Goal: Task Accomplishment & Management: Manage account settings

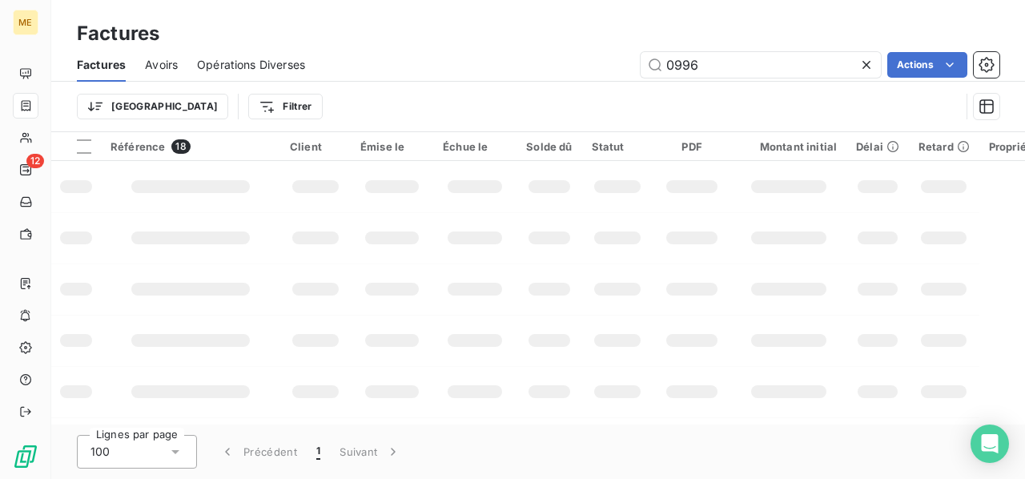
scroll to position [435, 0]
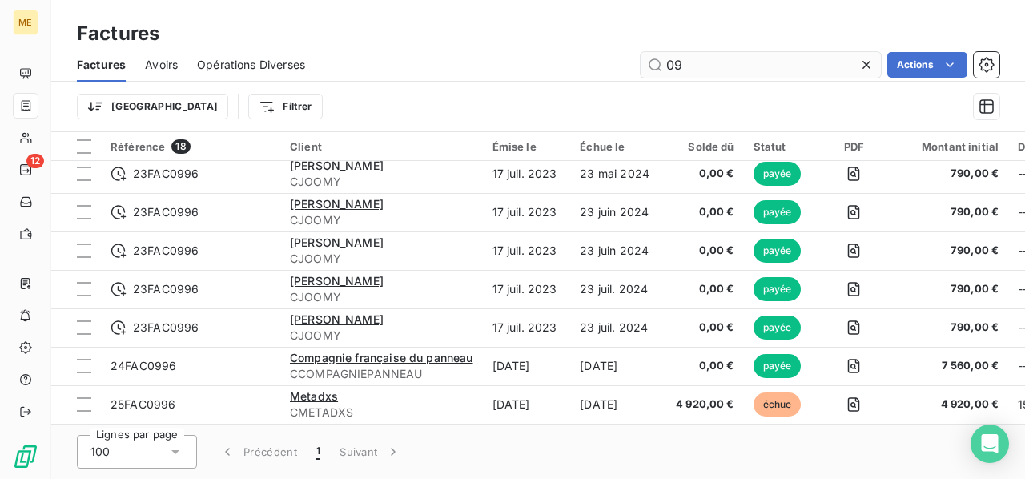
type input "0"
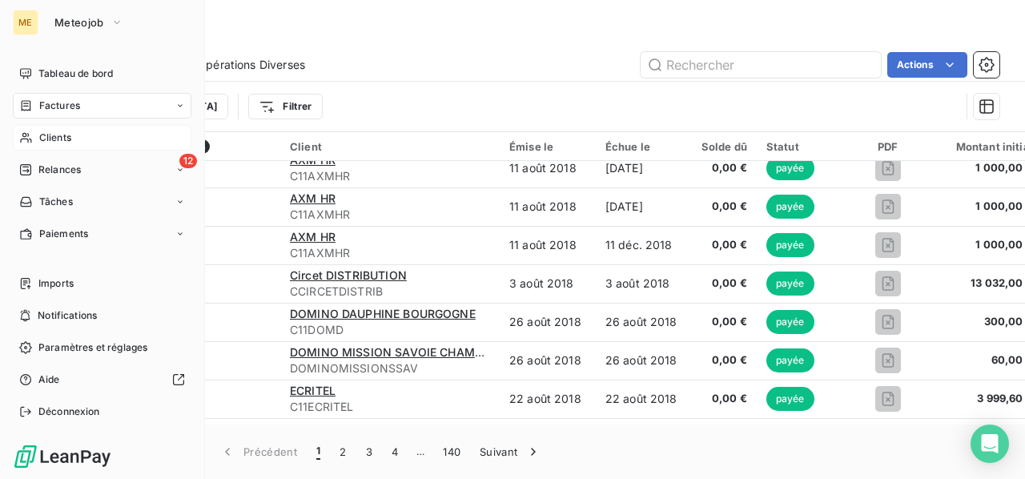
click at [58, 135] on span "Clients" at bounding box center [55, 138] width 32 height 14
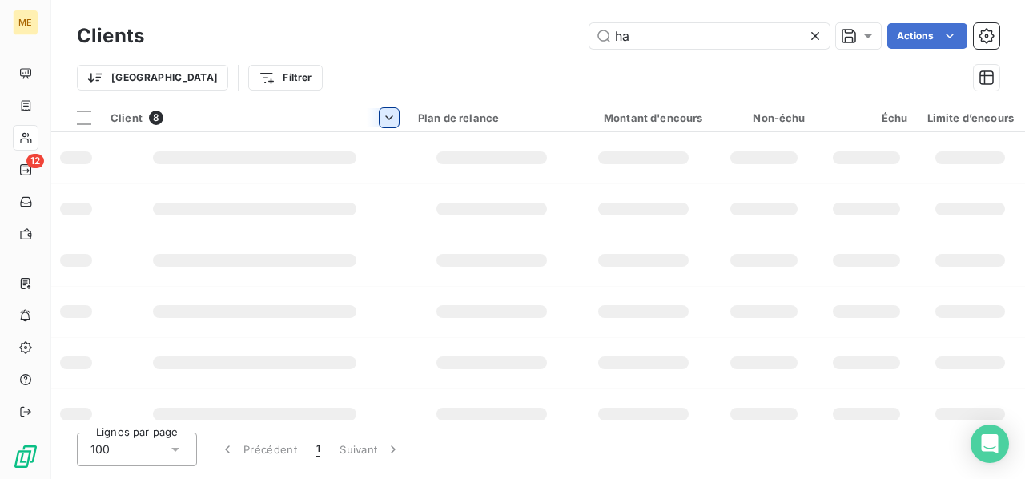
type input "h"
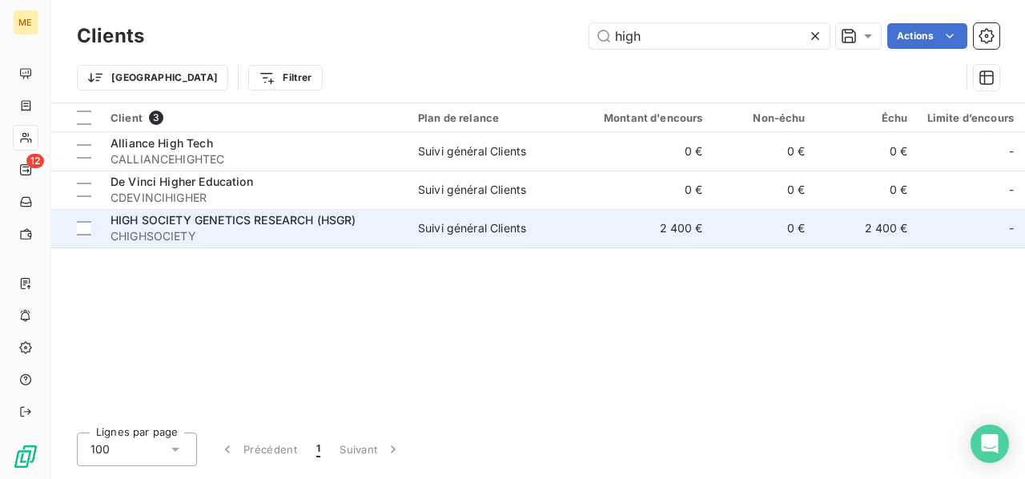
type input "high"
click at [303, 233] on span "CHIGHSOCIETY" at bounding box center [255, 236] width 288 height 16
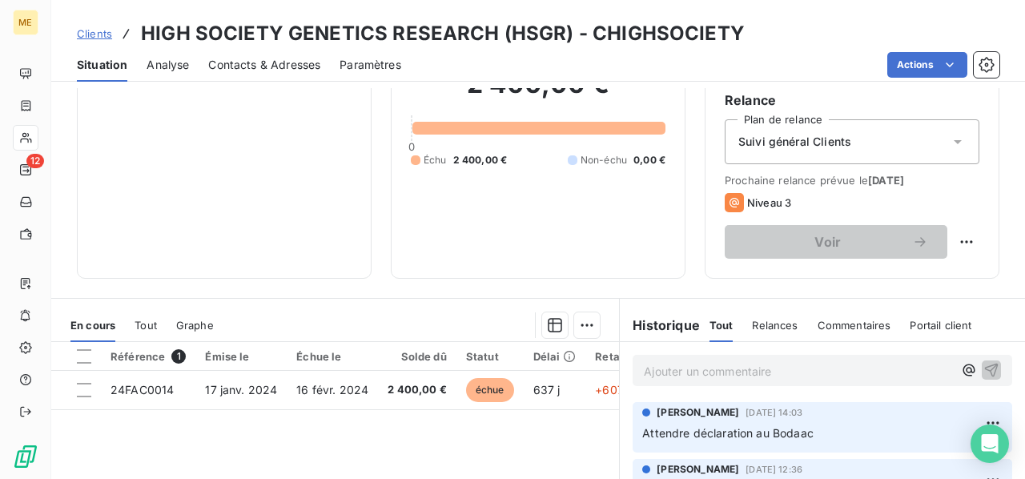
scroll to position [240, 0]
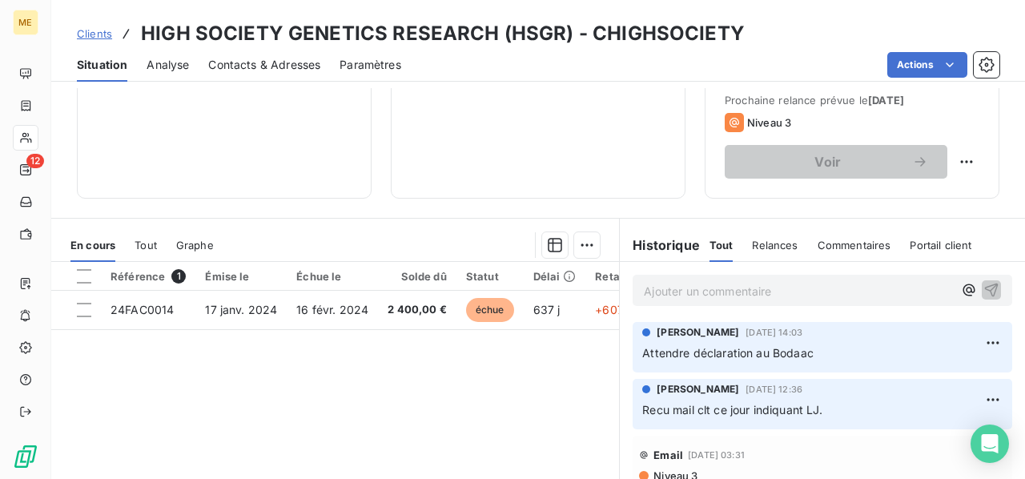
click at [663, 290] on p "Ajouter un commentaire ﻿" at bounding box center [798, 291] width 309 height 20
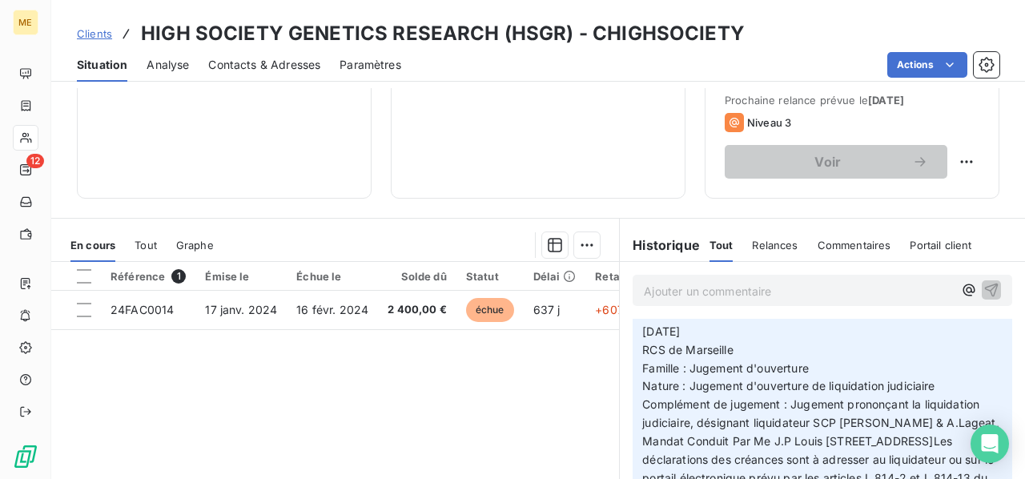
scroll to position [0, 0]
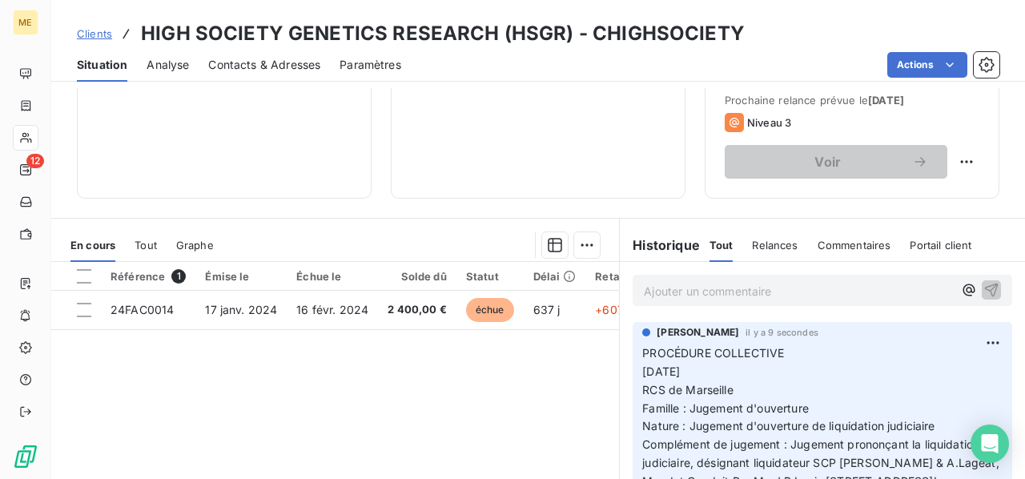
click at [728, 292] on p "Ajouter un commentaire ﻿" at bounding box center [798, 291] width 309 height 20
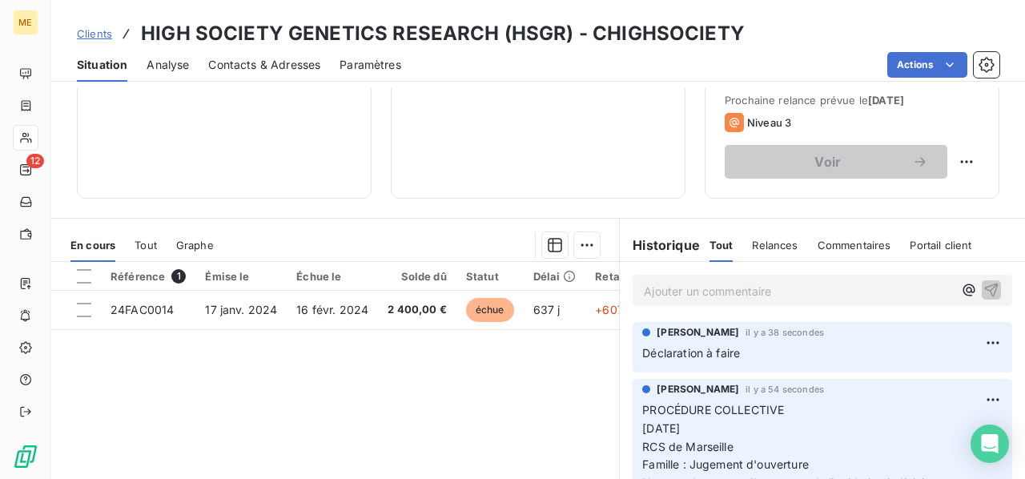
click at [734, 289] on p "Ajouter un commentaire ﻿" at bounding box center [798, 291] width 309 height 20
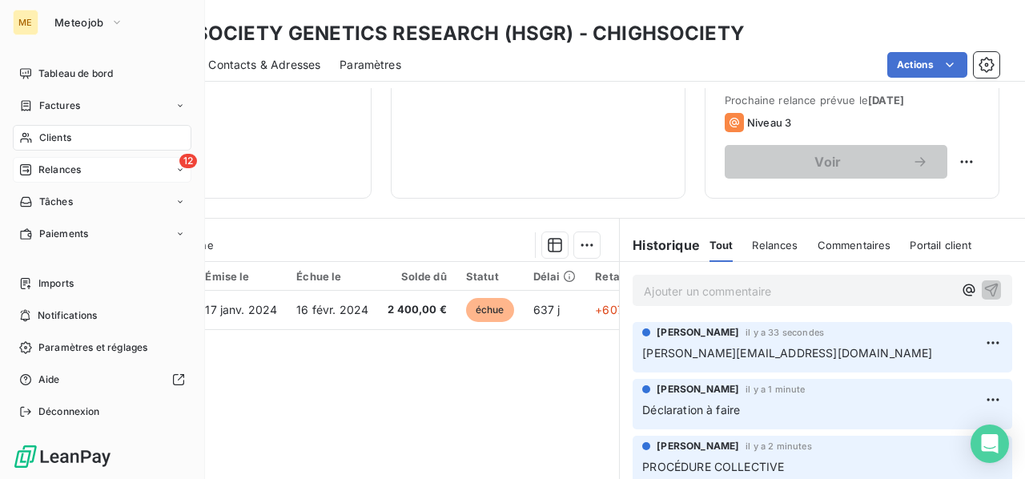
click at [61, 166] on span "Relances" at bounding box center [59, 170] width 42 height 14
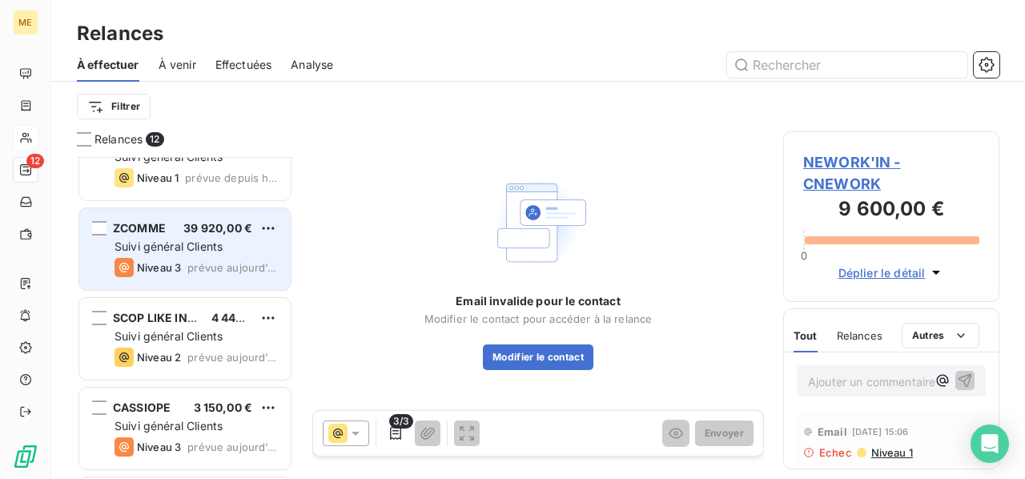
scroll to position [754, 0]
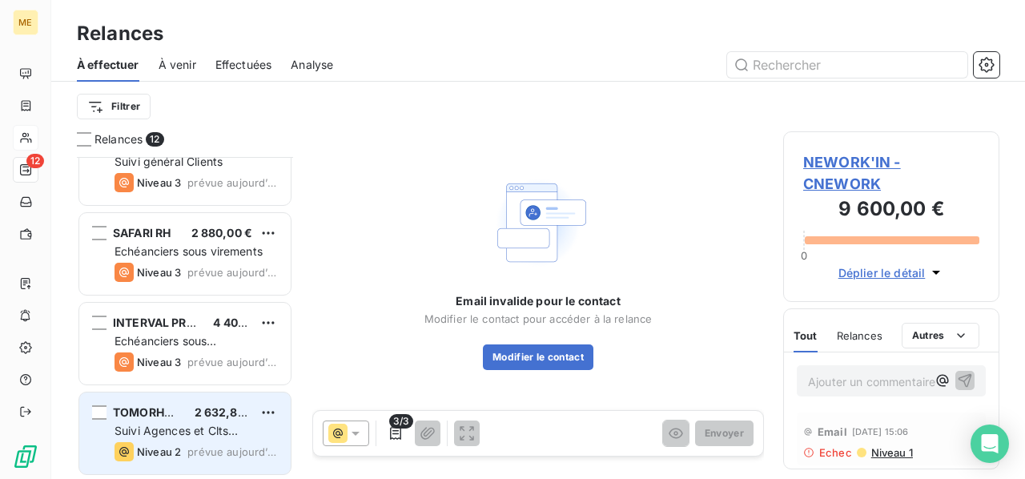
click at [250, 428] on div "Suivi Agences et Clts particuliers" at bounding box center [196, 431] width 163 height 16
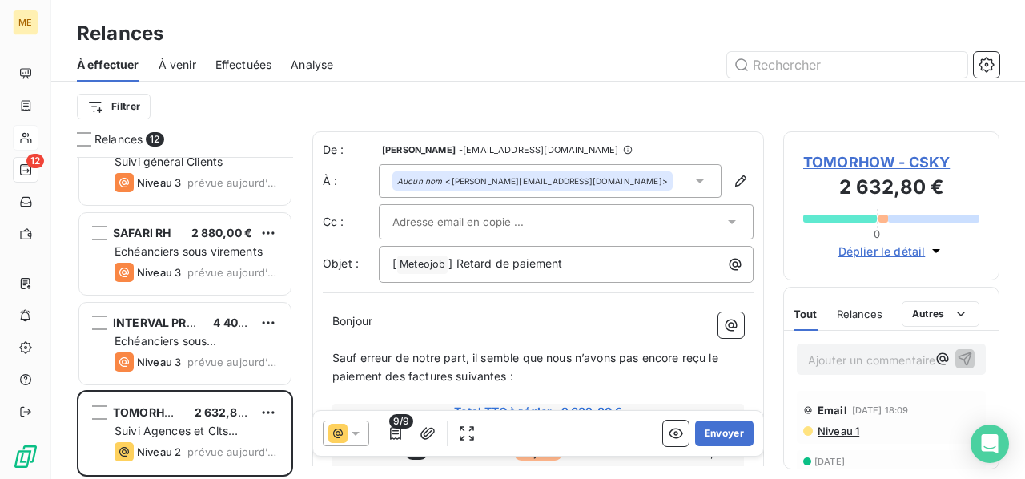
scroll to position [309, 203]
click at [392, 321] on p "Bonjour ﻿ ﻿ ﻿" at bounding box center [538, 321] width 412 height 18
click at [372, 316] on span "Bonjour" at bounding box center [352, 321] width 40 height 14
click at [405, 339] on p "﻿" at bounding box center [538, 340] width 412 height 18
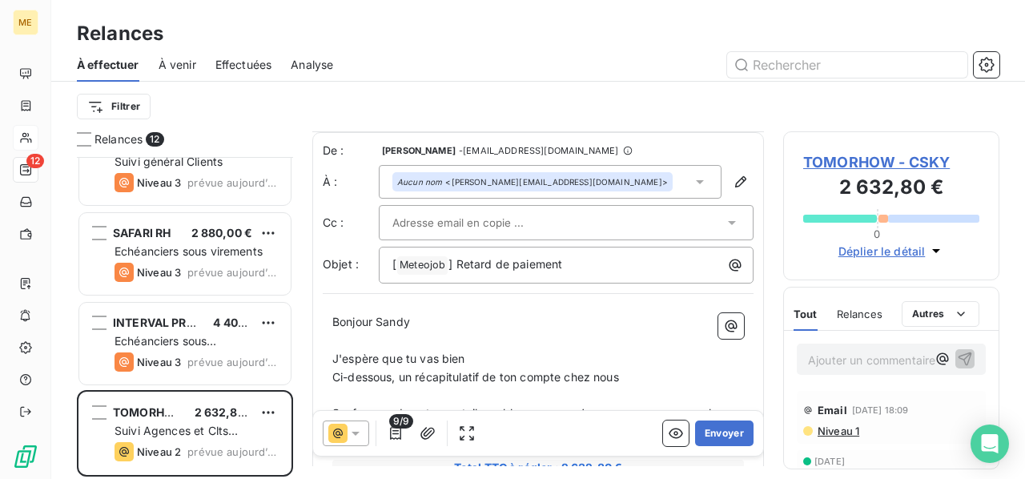
scroll to position [80, 0]
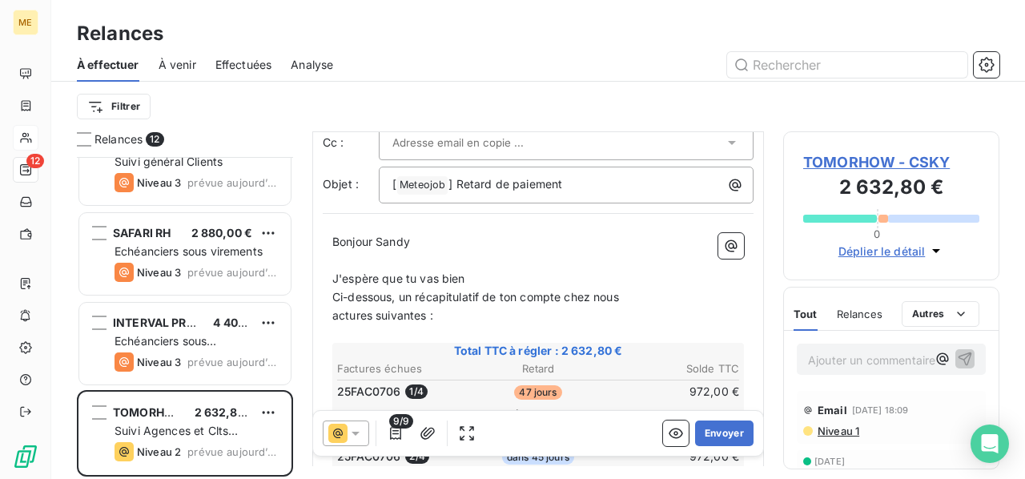
click at [356, 431] on icon at bounding box center [356, 433] width 16 height 16
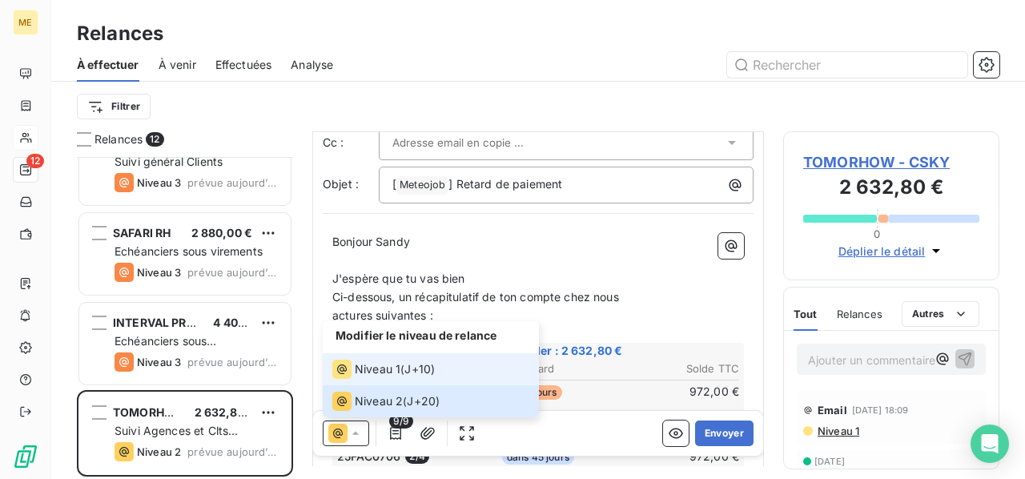
click at [397, 378] on div "Niveau 1" at bounding box center [366, 369] width 68 height 19
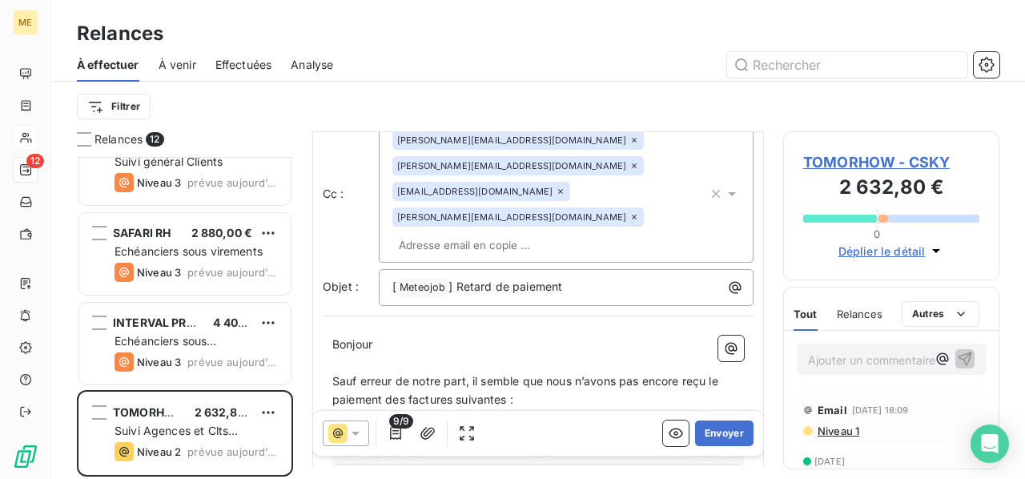
click at [388, 336] on p "Bonjour ﻿ ﻿ ﻿" at bounding box center [538, 345] width 412 height 18
click at [394, 336] on p "Bonjour ﻿ ﻿ ﻿" at bounding box center [538, 345] width 412 height 18
click at [380, 336] on p "Bonjour ﻿ ﻿ ﻿" at bounding box center [538, 345] width 412 height 18
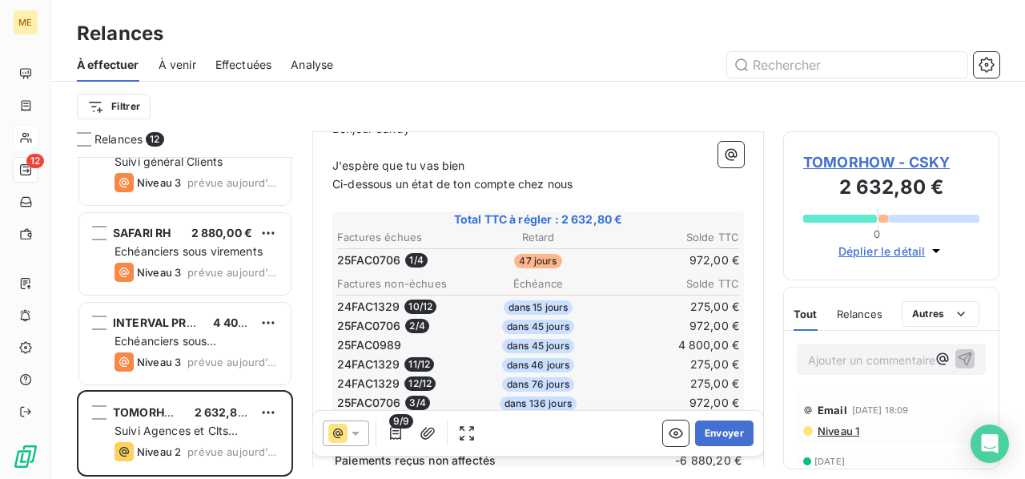
scroll to position [456, 0]
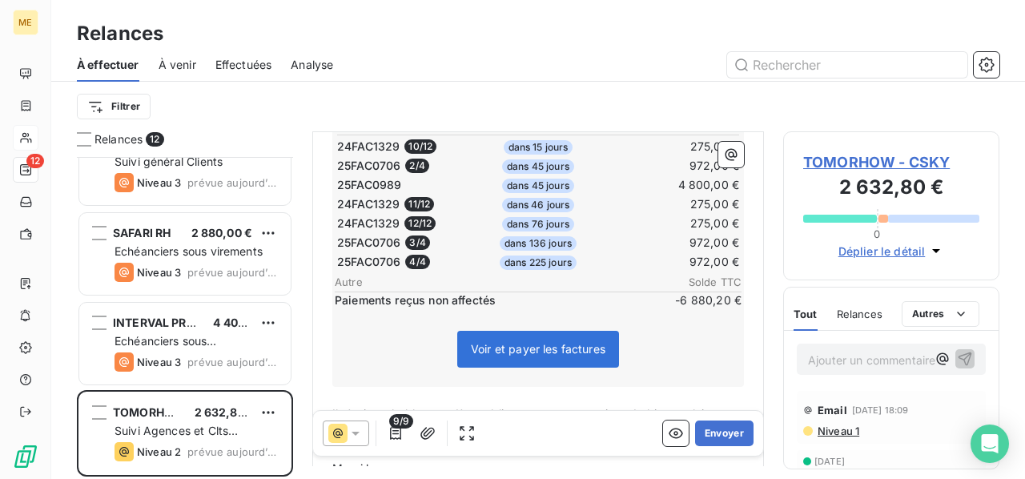
click at [332, 360] on div "Bonjour Sandy ﻿ J'espère que tu vas bien Ci-dessous un état de ton compte chez …" at bounding box center [538, 314] width 431 height 728
click at [517, 407] on span "Il s’agit probablement d’un oubli, nous vous remercions de bien vouloir procéde…" at bounding box center [522, 423] width 380 height 32
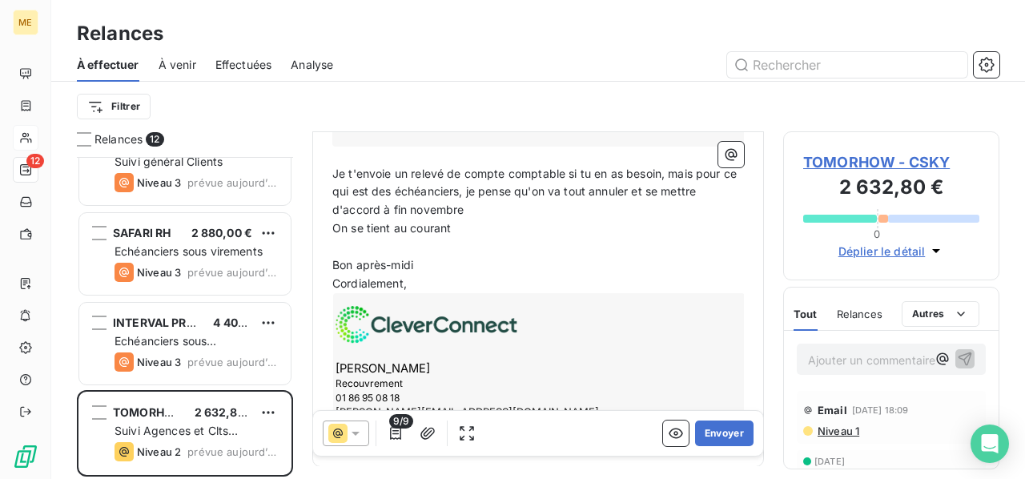
scroll to position [709, 0]
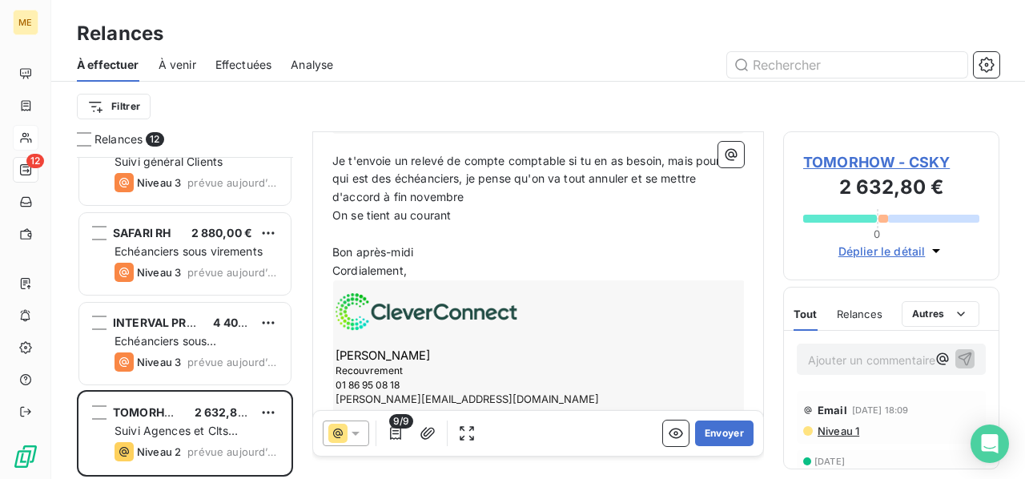
click at [413, 319] on div "[PERSON_NAME] Recouvrement 01 86 95 08 18 [PERSON_NAME][EMAIL_ADDRESS][DOMAIN_N…" at bounding box center [539, 357] width 412 height 154
click at [400, 319] on div "[PERSON_NAME] Recouvrement 01 86 95 08 18 [PERSON_NAME][EMAIL_ADDRESS][DOMAIN_N…" at bounding box center [539, 357] width 412 height 154
click at [581, 225] on p "﻿" at bounding box center [538, 234] width 412 height 18
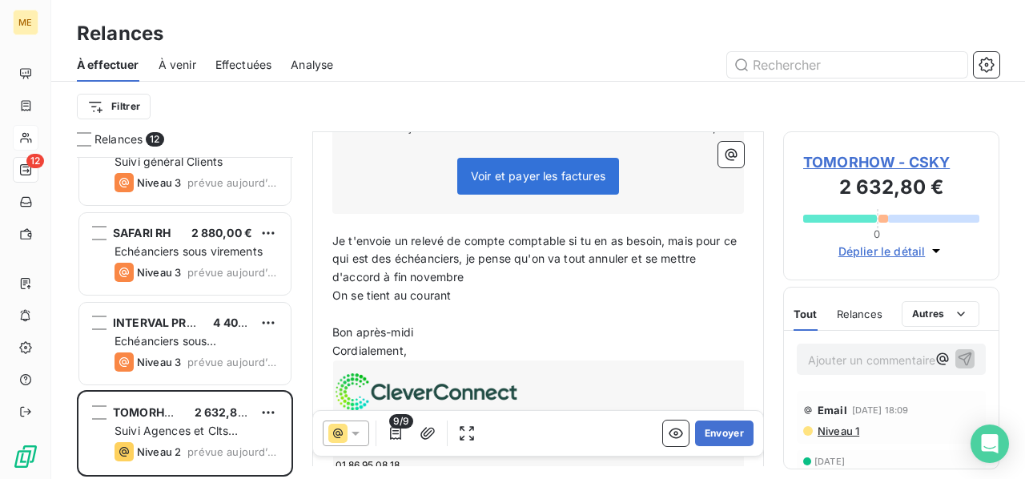
click at [570, 234] on span "Je t'envoie un relevé de compte comptable si tu en as besoin, mais pour ce qui …" at bounding box center [536, 259] width 408 height 50
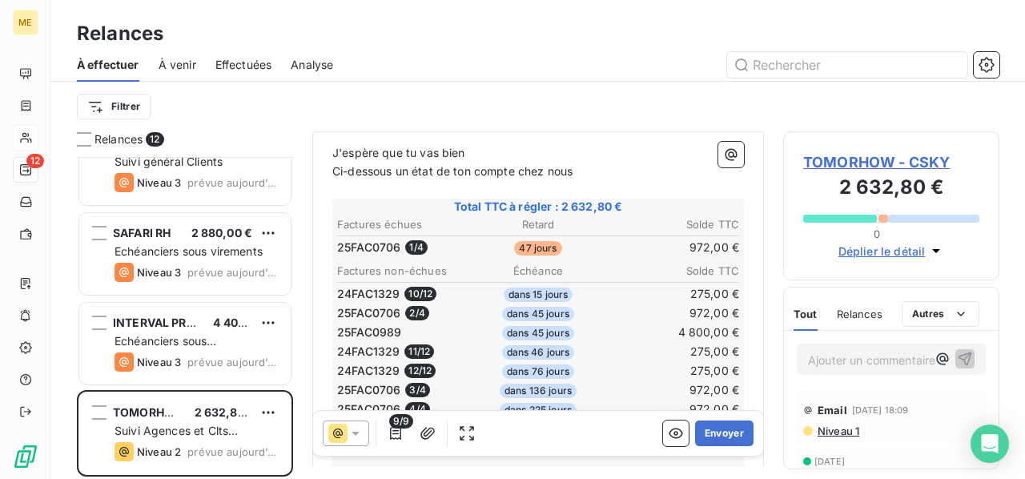
scroll to position [388, 0]
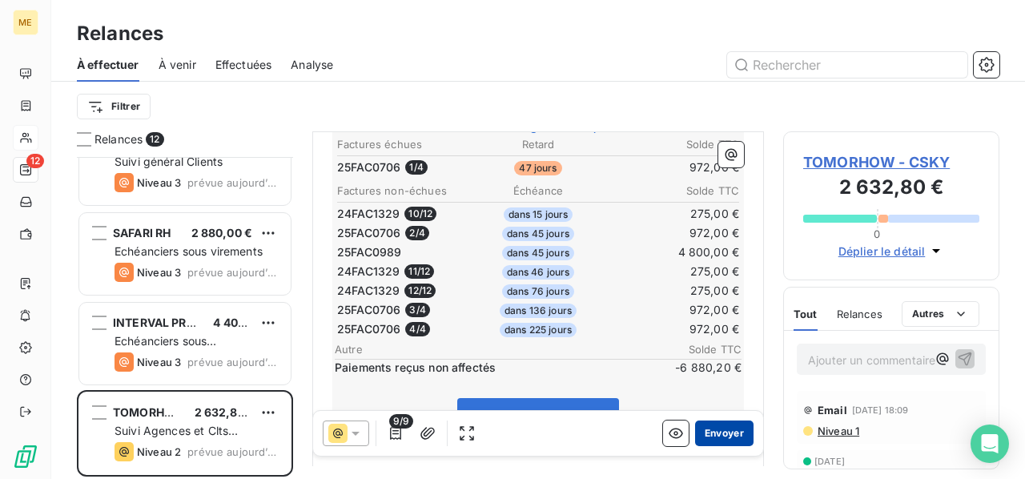
click at [711, 434] on button "Envoyer" at bounding box center [724, 433] width 58 height 26
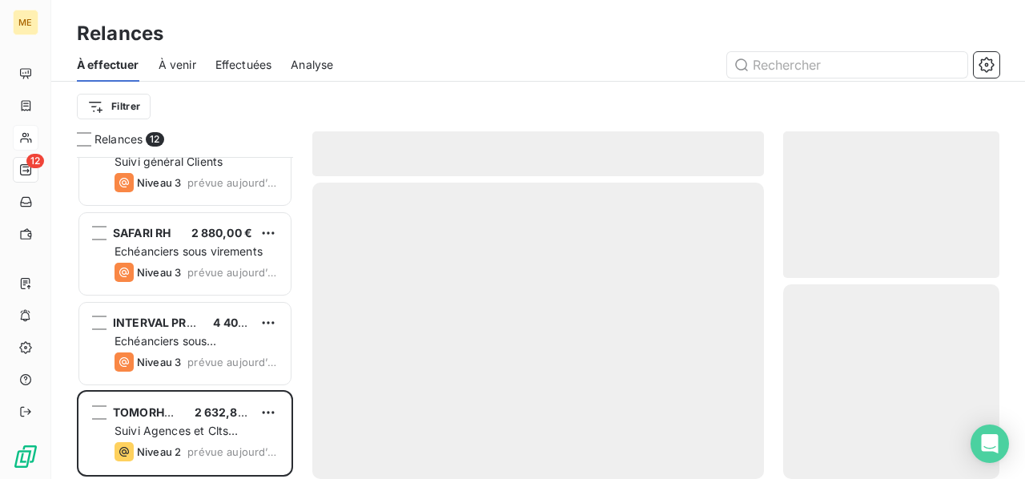
scroll to position [665, 0]
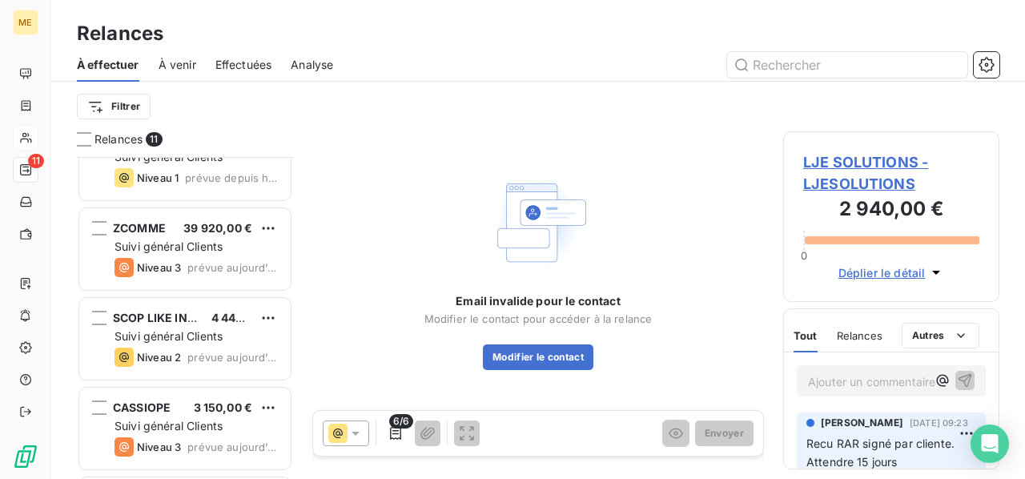
scroll to position [320, 0]
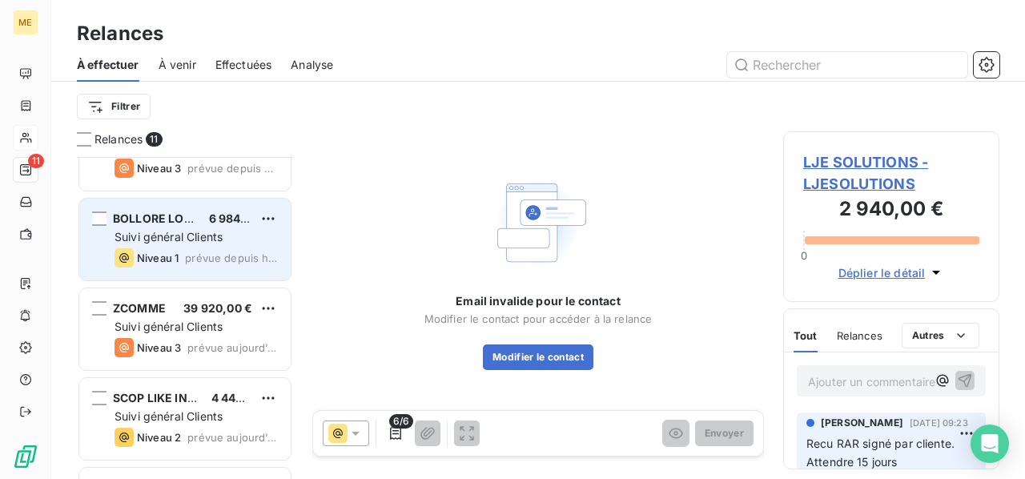
click at [173, 259] on span "Niveau 1" at bounding box center [158, 257] width 42 height 13
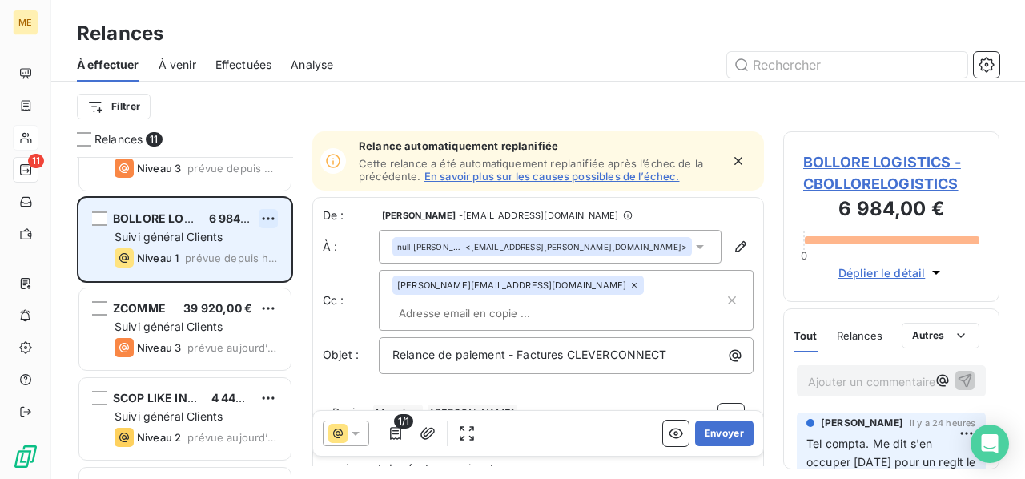
click at [272, 216] on html "ME 11 Relances À effectuer À venir Effectuées Analyse Filtrer Relances 11 NEWOR…" at bounding box center [512, 239] width 1025 height 479
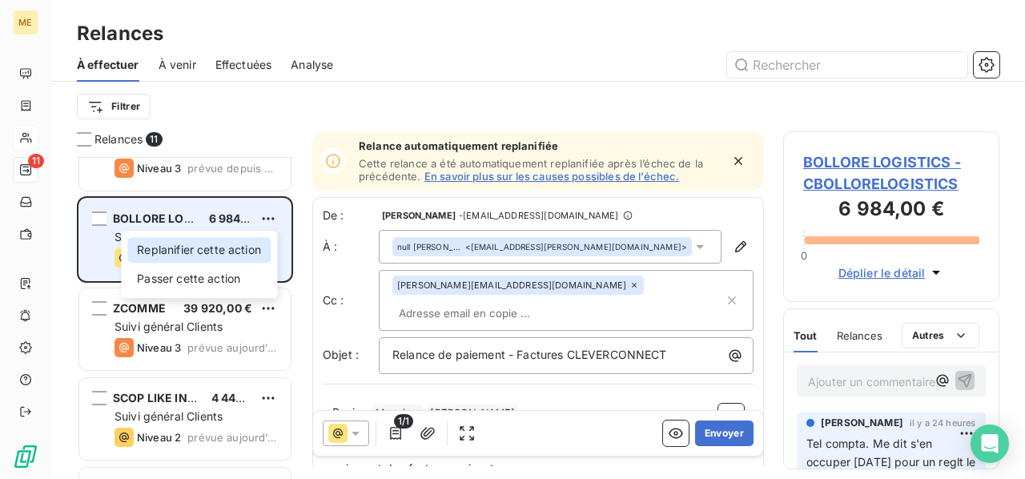
click at [245, 251] on div "Replanifier cette action" at bounding box center [198, 250] width 143 height 26
select select "9"
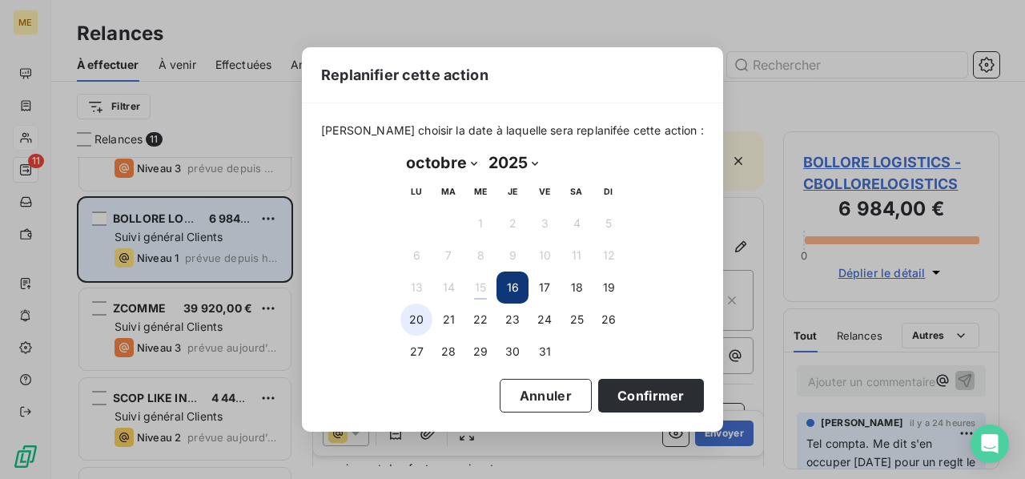
click at [423, 318] on button "20" at bounding box center [416, 320] width 32 height 32
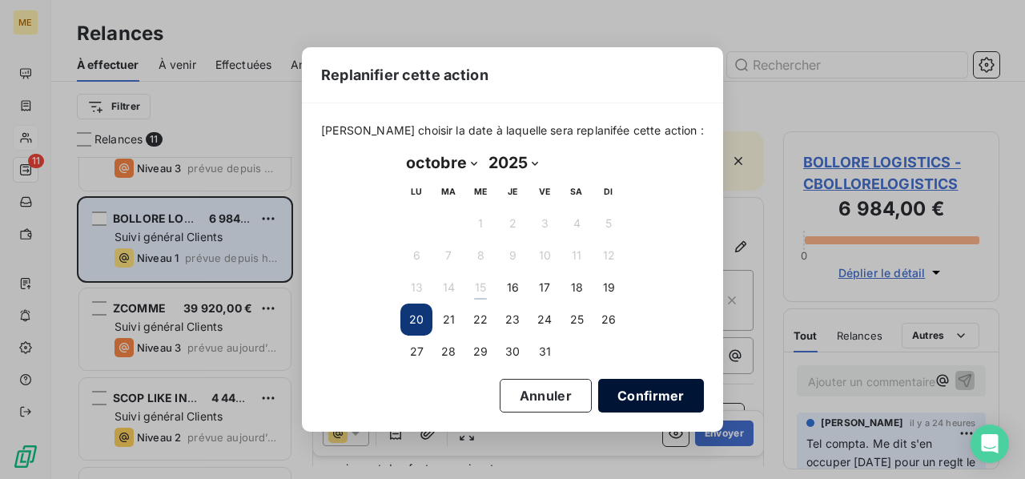
click at [629, 392] on button "Confirmer" at bounding box center [651, 396] width 106 height 34
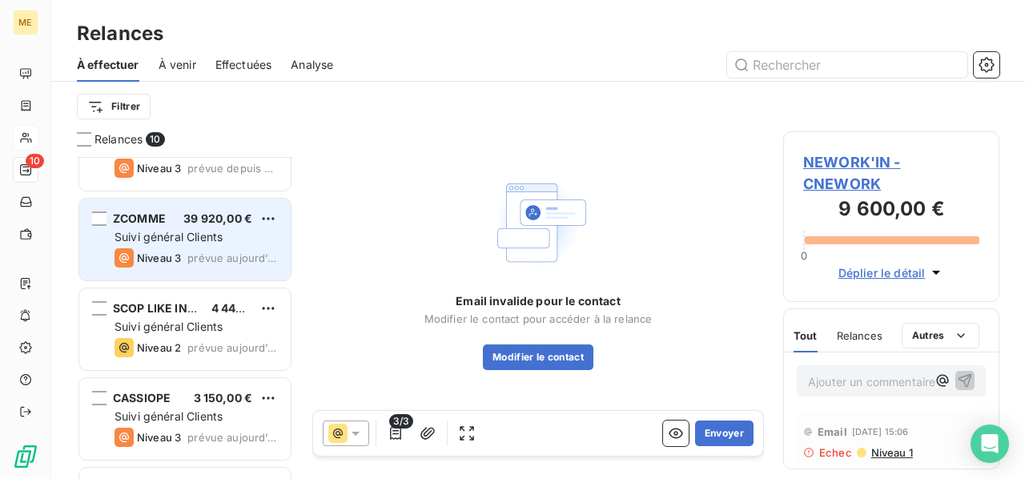
click at [202, 248] on div "Niveau 3 prévue aujourd’hui" at bounding box center [196, 257] width 163 height 19
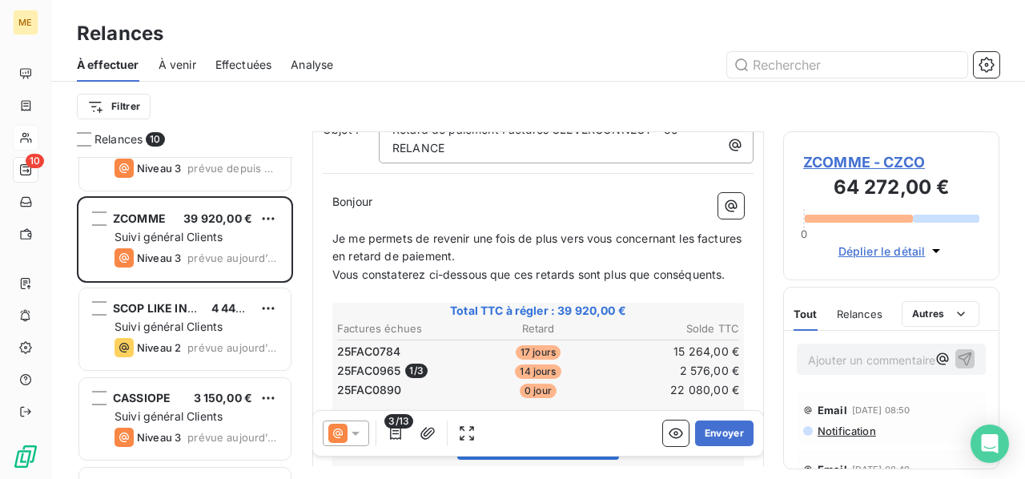
scroll to position [240, 0]
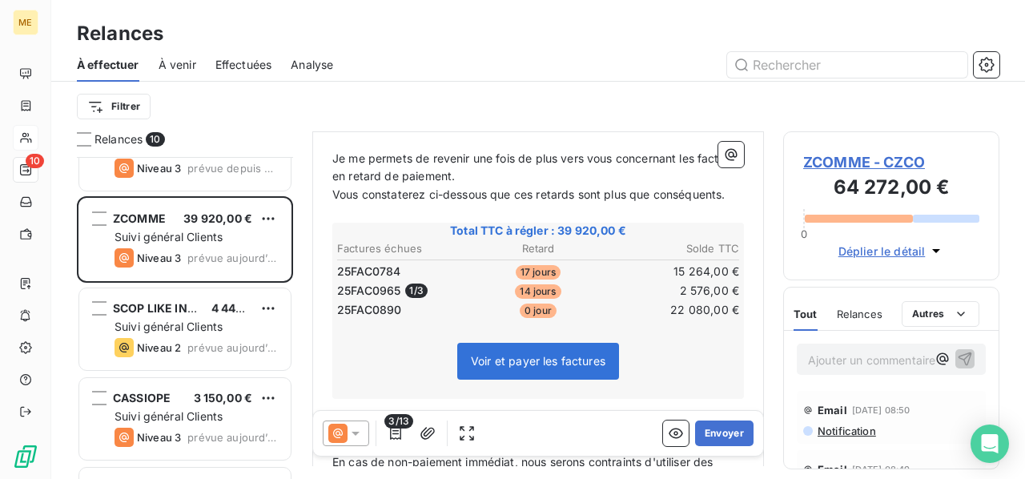
click at [356, 433] on icon at bounding box center [356, 434] width 8 height 4
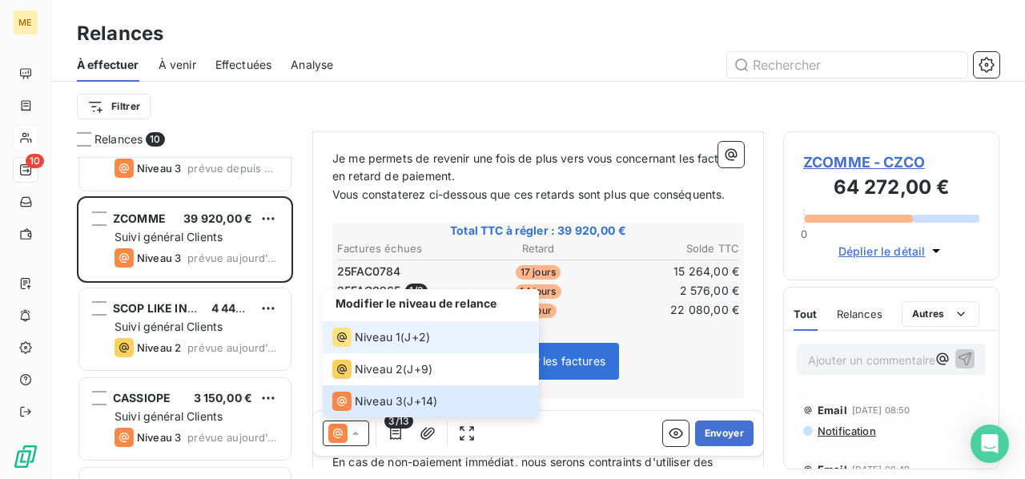
click at [408, 345] on div "Niveau 1 ( J+2 )" at bounding box center [381, 337] width 98 height 19
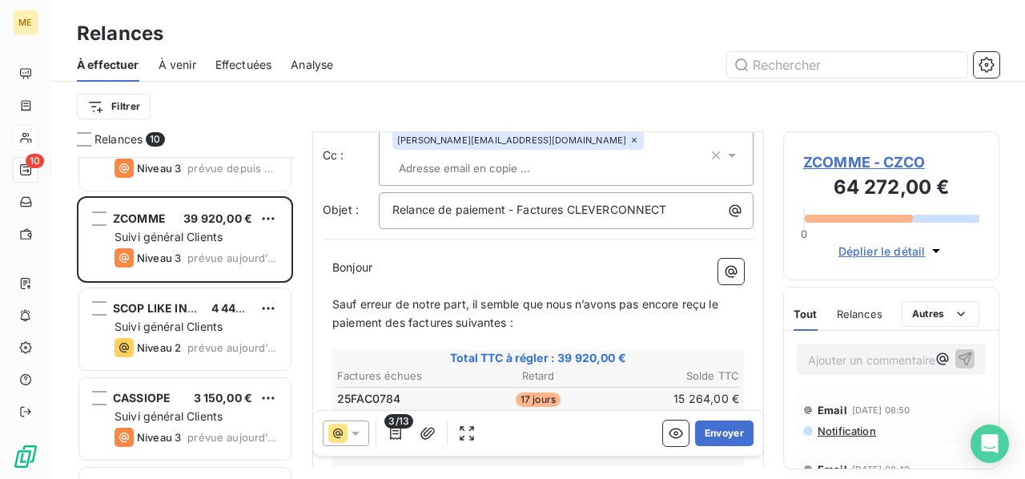
scroll to position [160, 0]
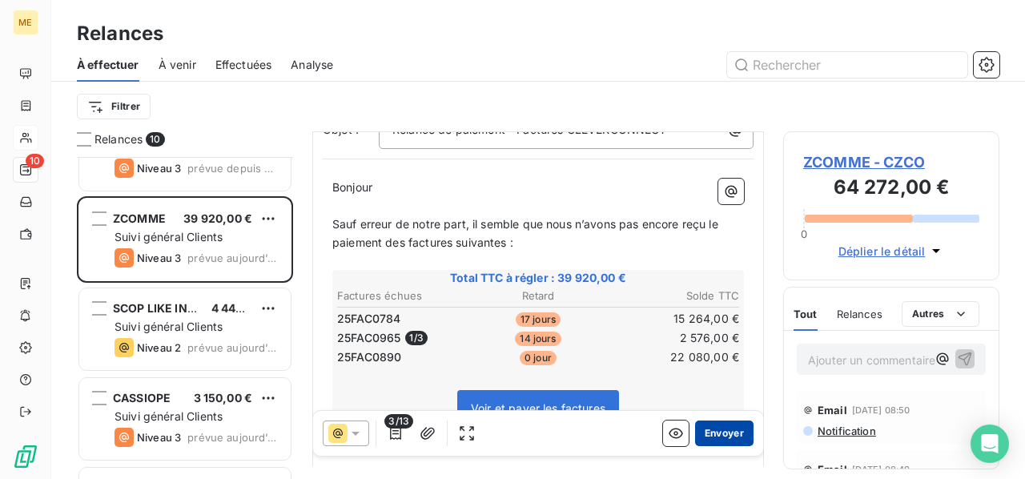
click at [713, 431] on button "Envoyer" at bounding box center [724, 433] width 58 height 26
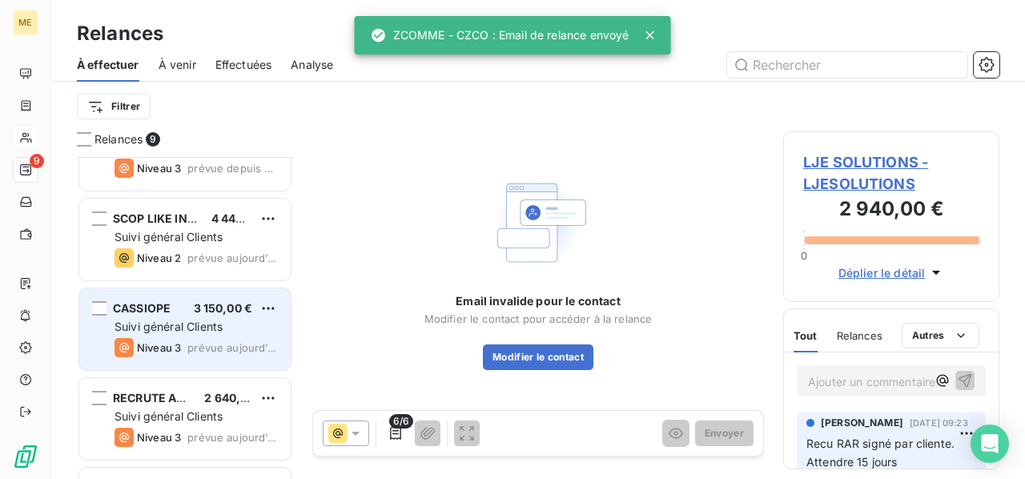
click at [179, 339] on div "Niveau 3" at bounding box center [148, 347] width 66 height 19
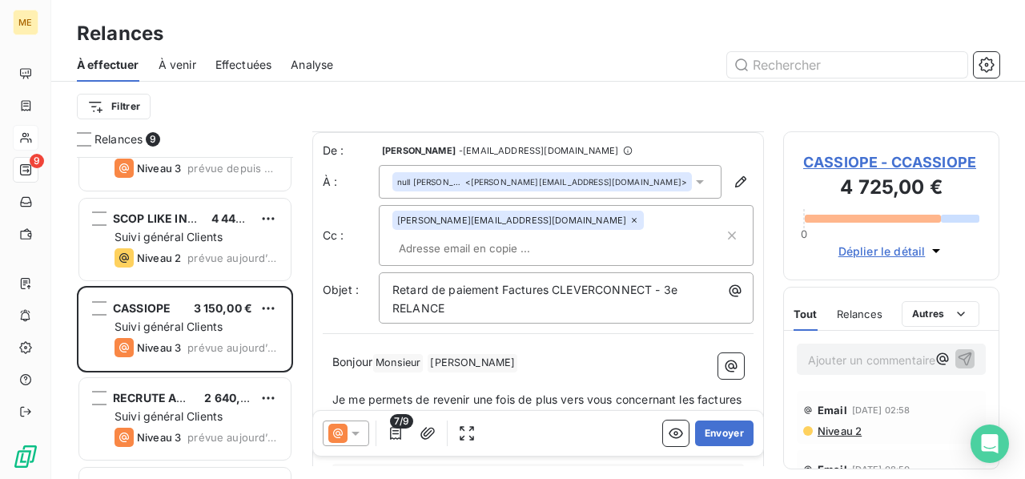
scroll to position [80, 0]
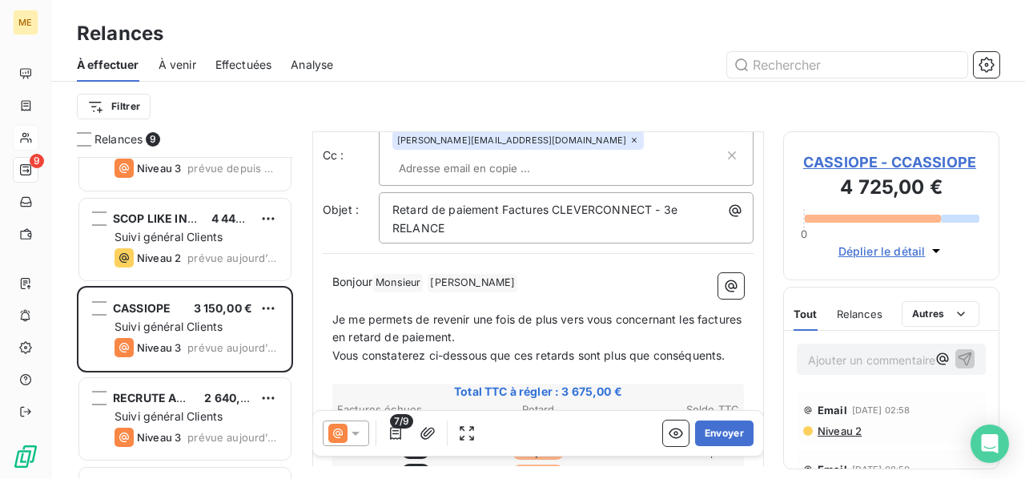
click at [883, 163] on span "CASSIOPE - CCASSIOPE" at bounding box center [891, 162] width 176 height 22
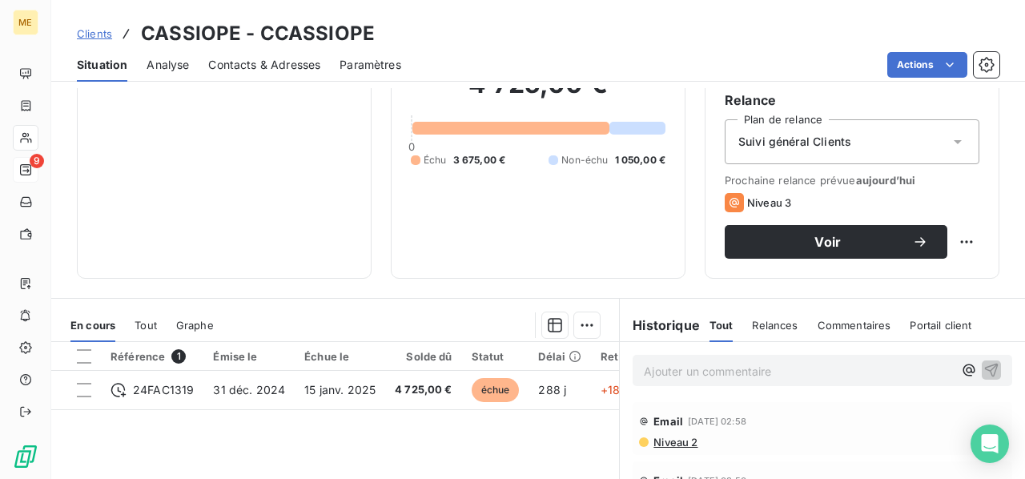
scroll to position [240, 0]
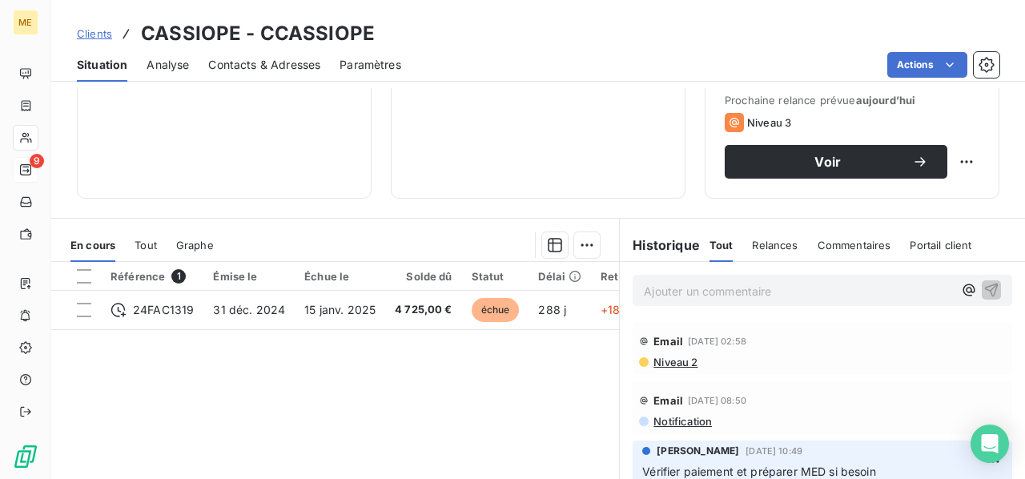
click at [745, 291] on p "Ajouter un commentaire ﻿" at bounding box center [798, 291] width 309 height 20
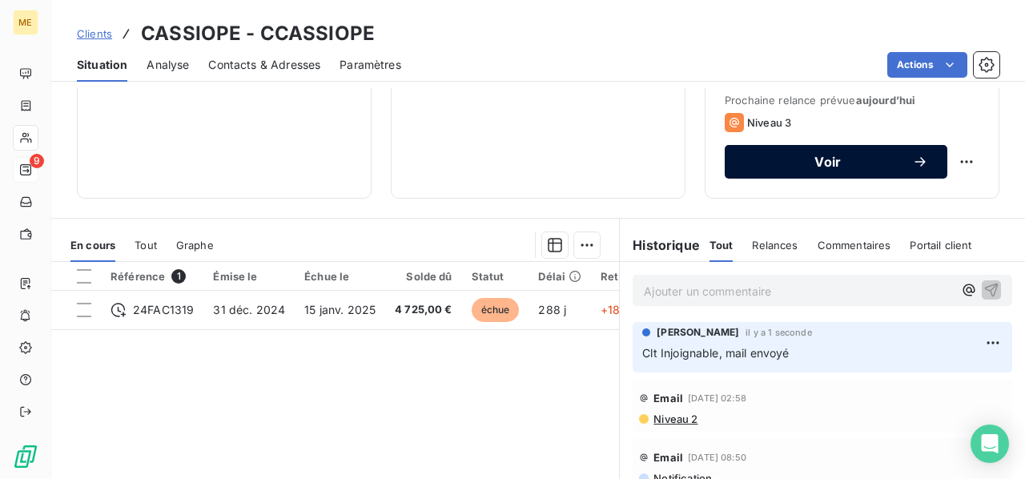
click at [828, 155] on span "Voir" at bounding box center [828, 161] width 168 height 13
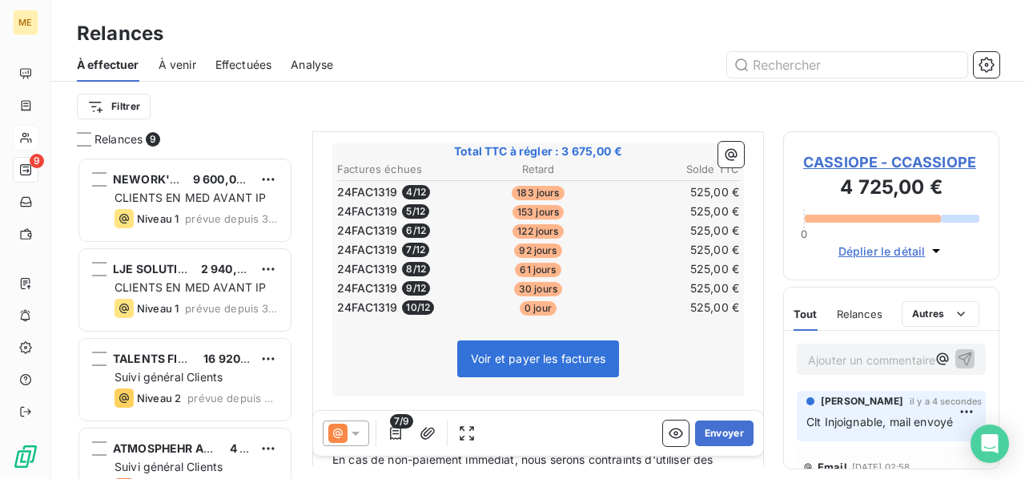
scroll to position [400, 0]
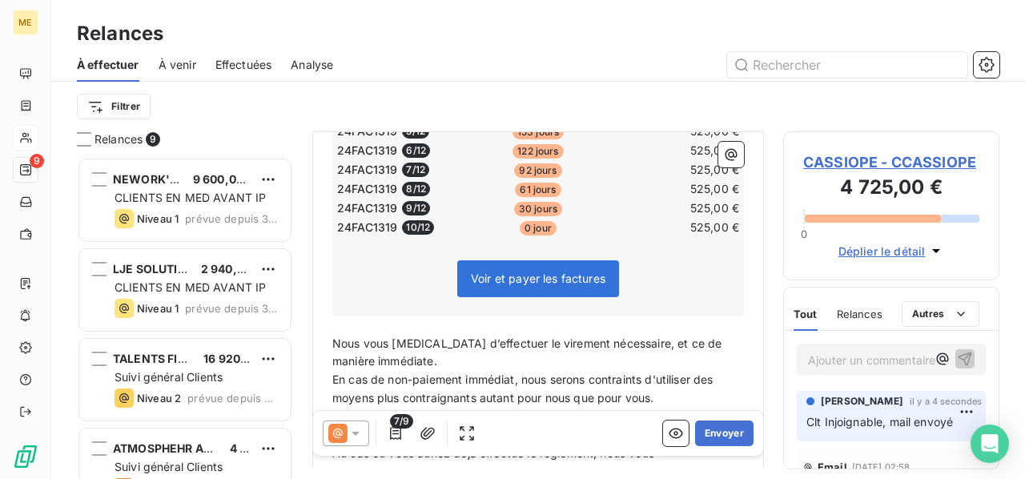
click at [352, 432] on icon at bounding box center [356, 434] width 8 height 4
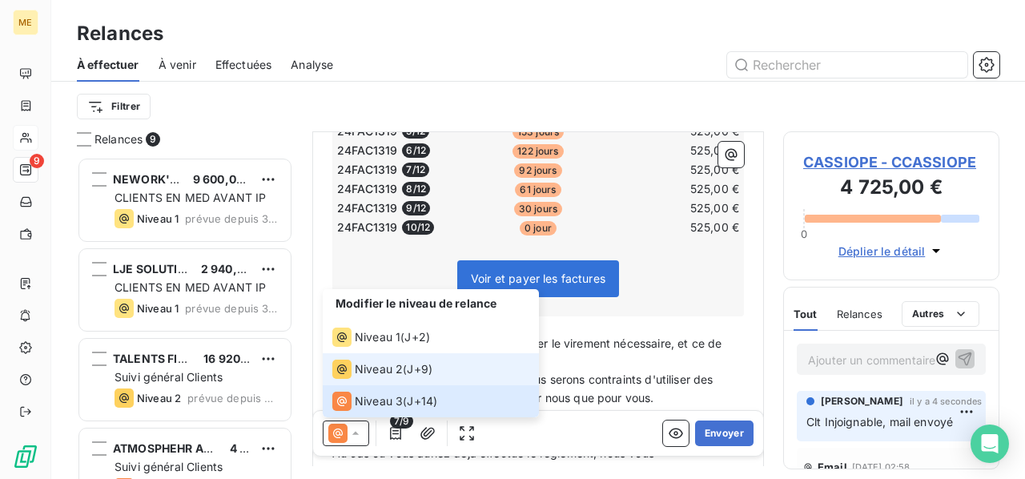
click at [382, 378] on div "Niveau 2" at bounding box center [367, 369] width 70 height 19
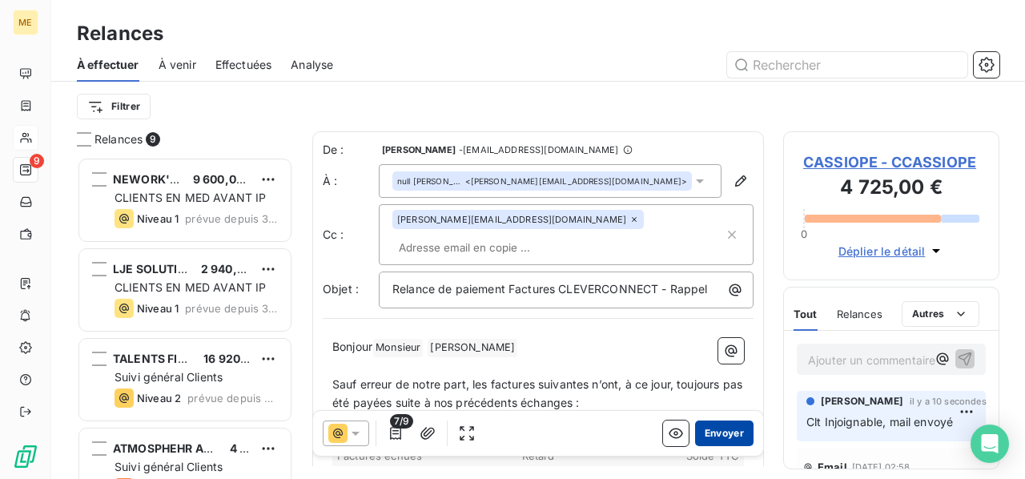
click at [713, 432] on button "Envoyer" at bounding box center [724, 433] width 58 height 26
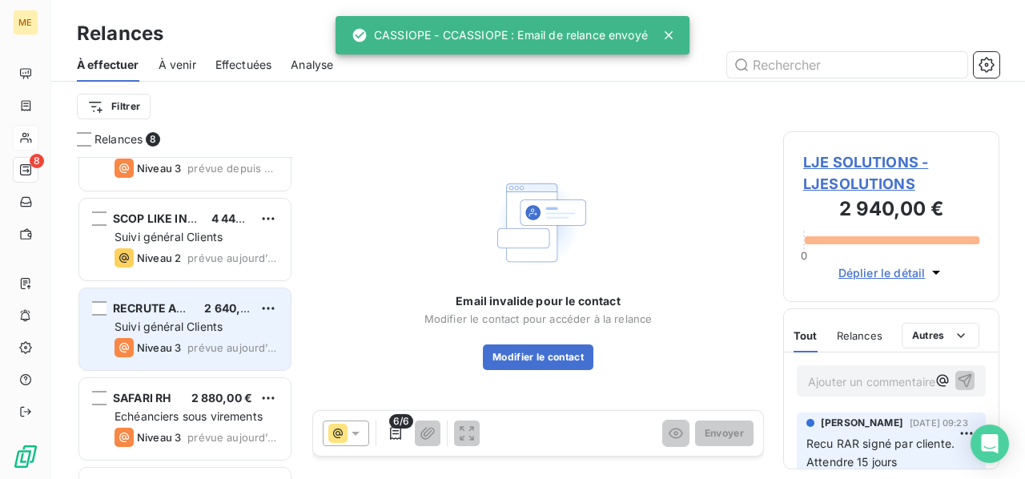
scroll to position [396, 0]
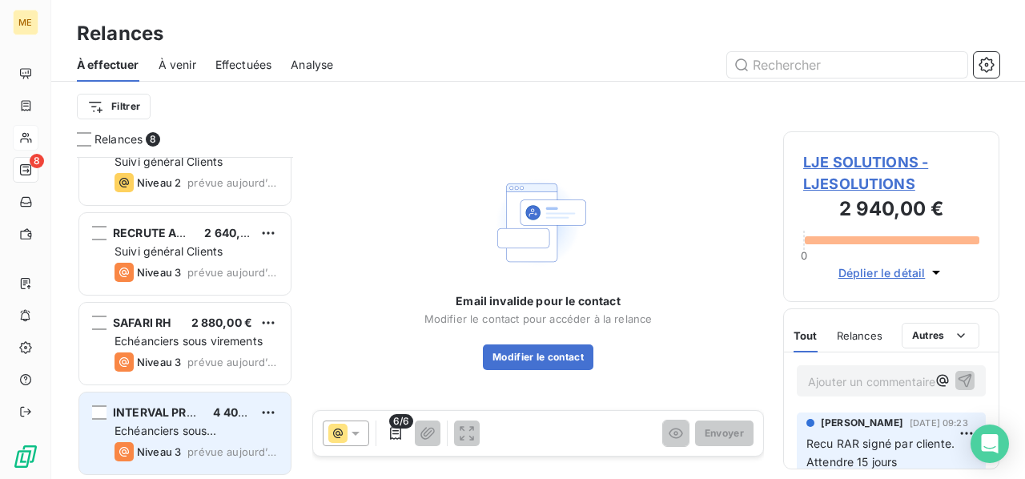
click at [219, 426] on div "Echéanciers sous prélèvements" at bounding box center [196, 431] width 163 height 16
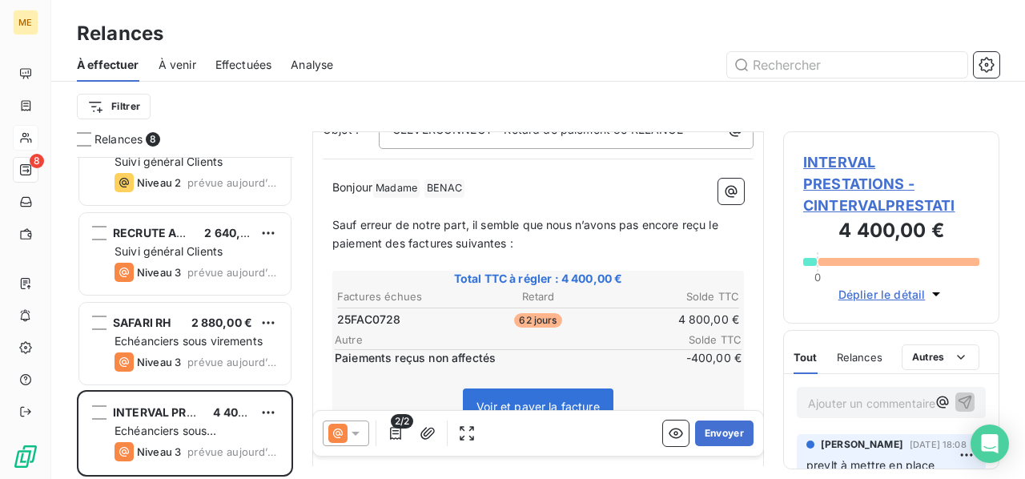
scroll to position [240, 0]
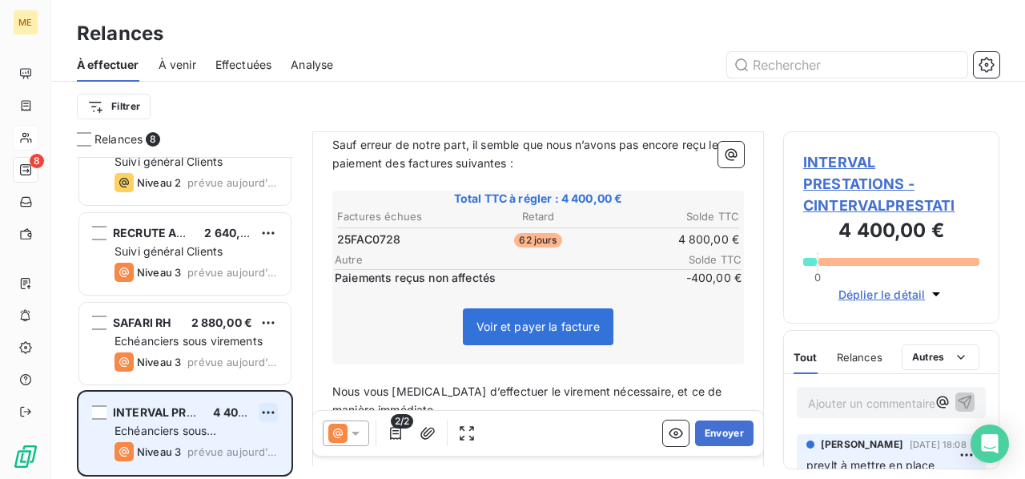
click at [266, 411] on html "ME 8 Relances À effectuer À venir Effectuées Analyse Filtrer Relances 8 ATMOSPH…" at bounding box center [512, 239] width 1025 height 479
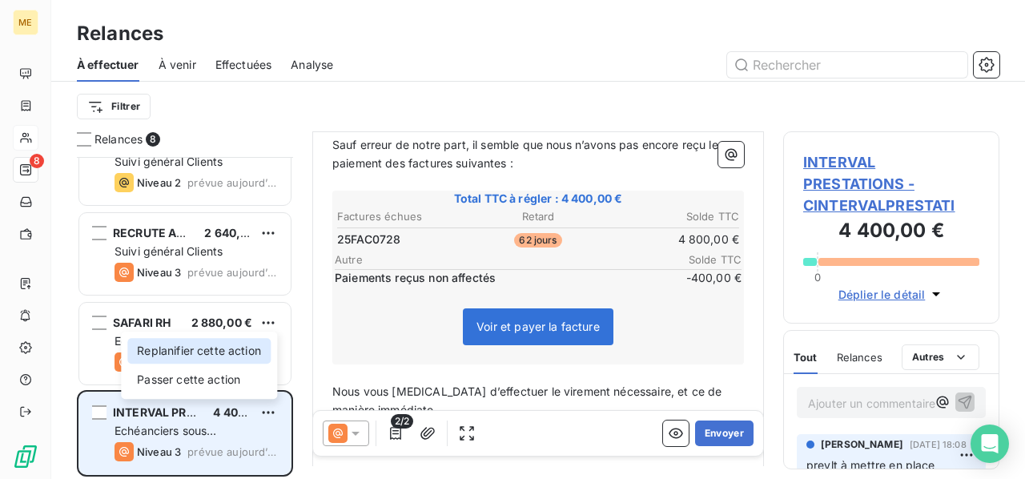
click at [242, 356] on div "Replanifier cette action" at bounding box center [198, 351] width 143 height 26
select select "9"
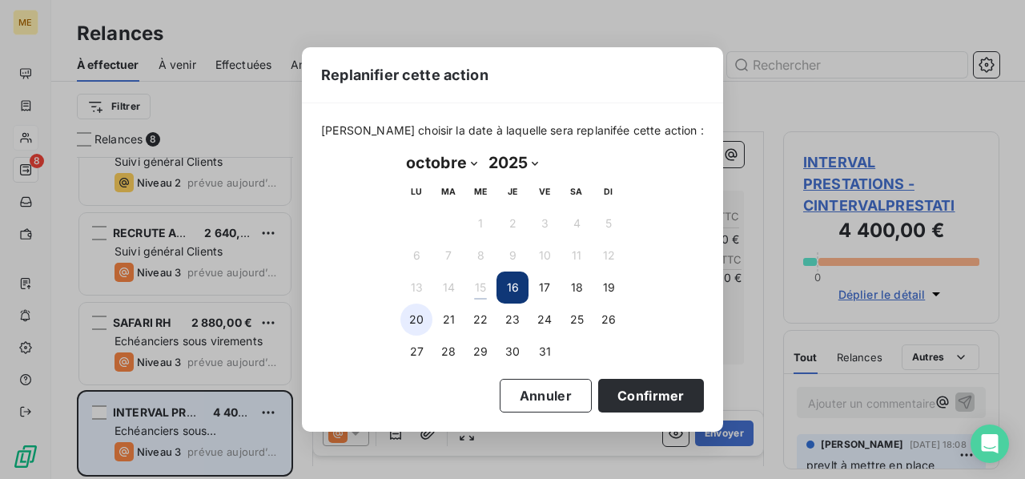
click at [418, 316] on button "20" at bounding box center [416, 320] width 32 height 32
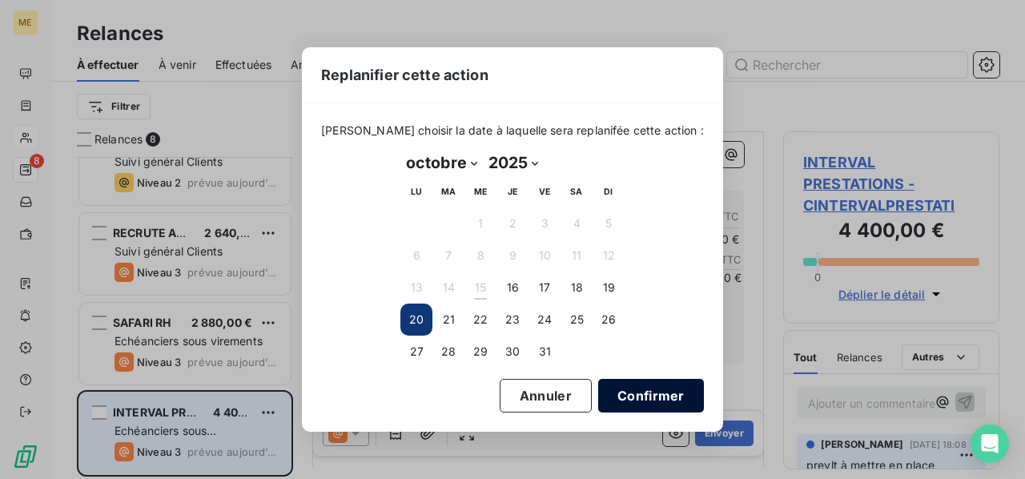
click at [627, 388] on button "Confirmer" at bounding box center [651, 396] width 106 height 34
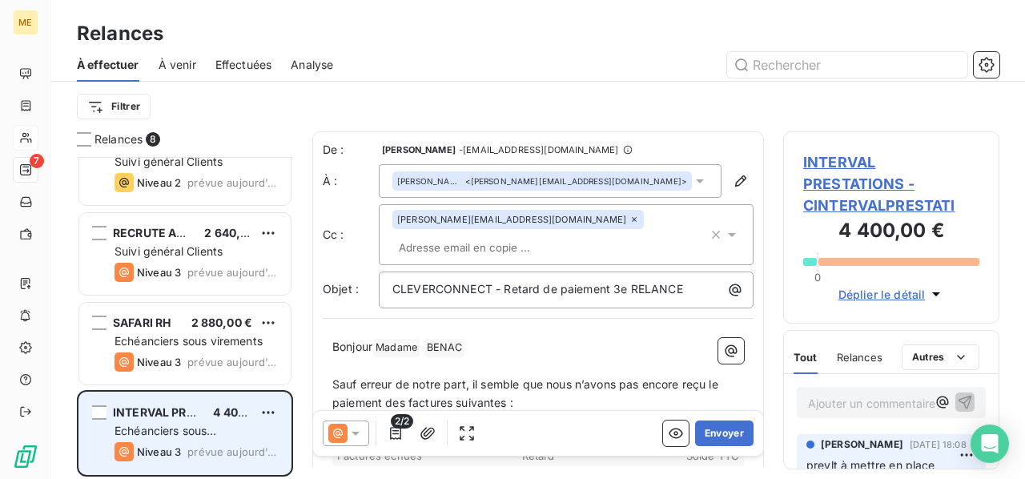
scroll to position [306, 0]
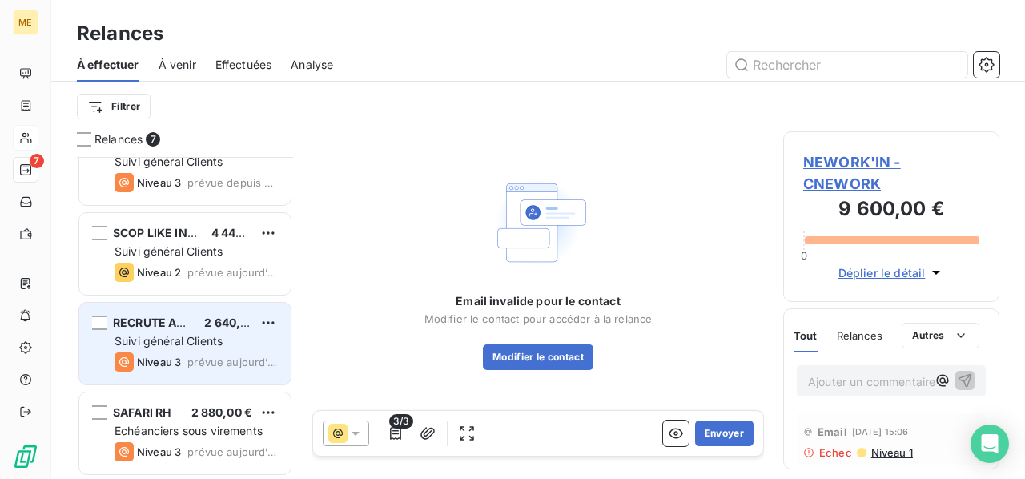
click at [216, 344] on span "Suivi général Clients" at bounding box center [169, 341] width 108 height 14
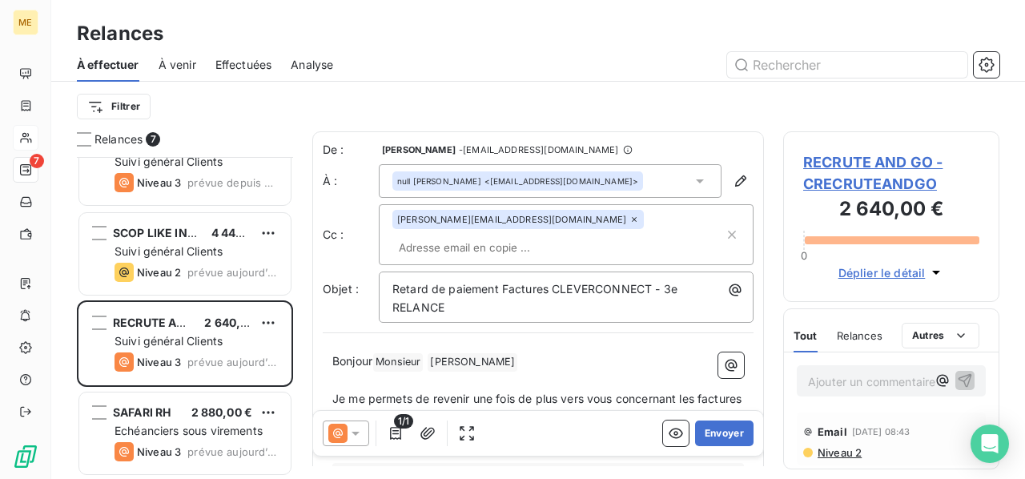
click at [350, 432] on icon at bounding box center [356, 433] width 16 height 16
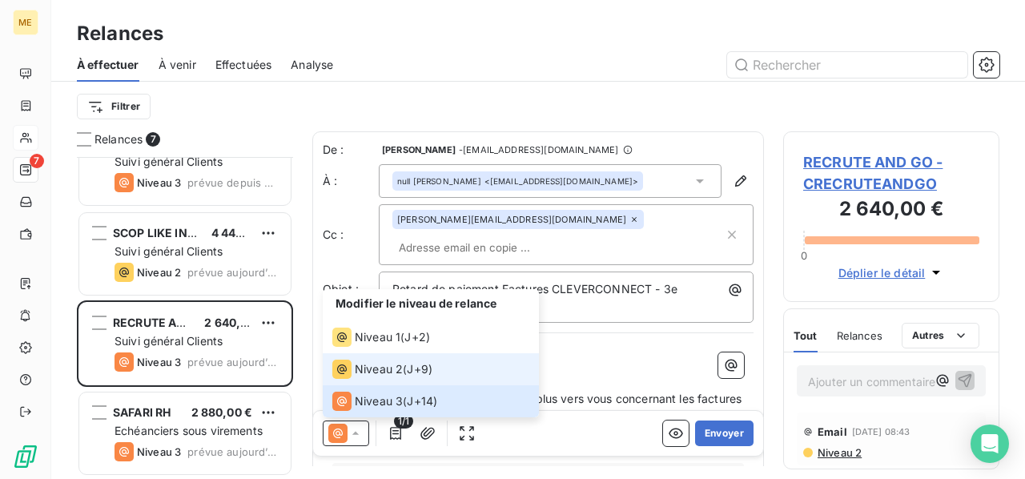
click at [373, 378] on div "Niveau 2" at bounding box center [367, 369] width 70 height 19
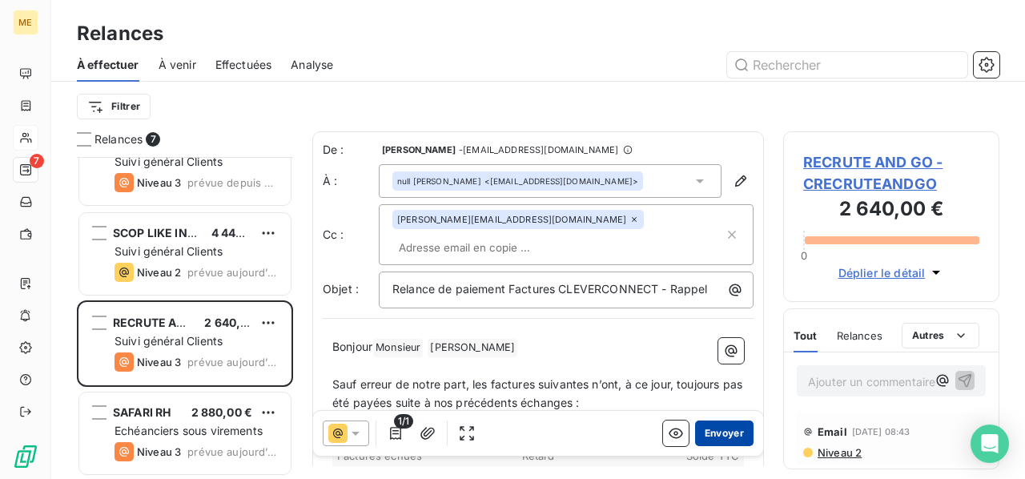
click at [710, 435] on button "Envoyer" at bounding box center [724, 433] width 58 height 26
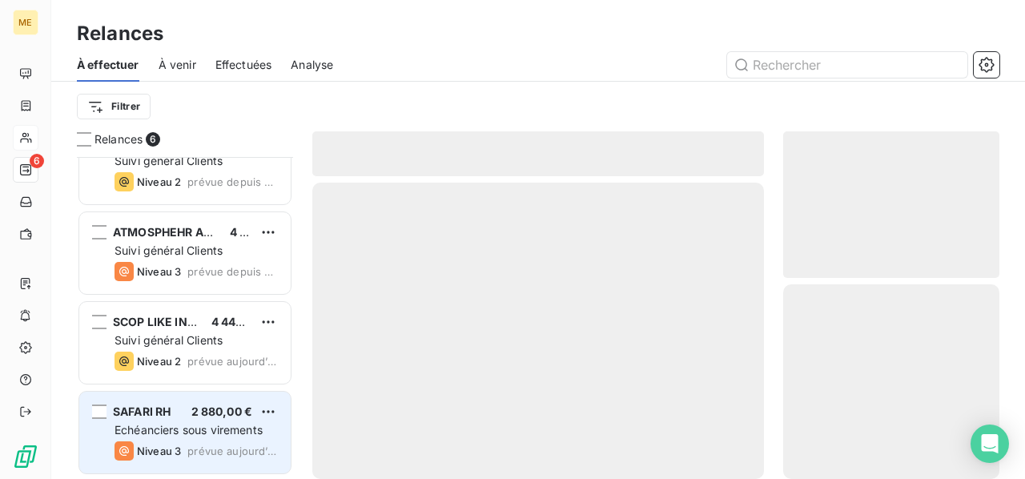
scroll to position [216, 0]
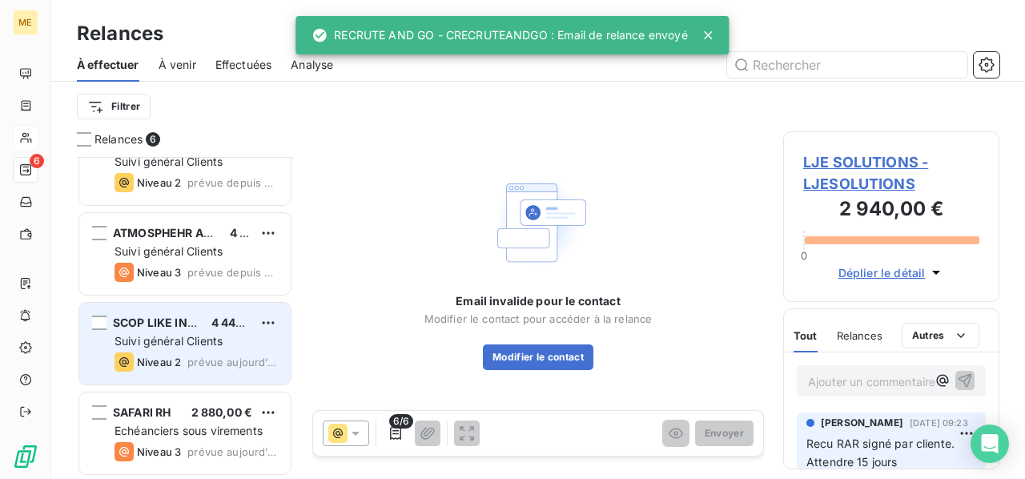
click at [201, 342] on span "Suivi général Clients" at bounding box center [169, 341] width 108 height 14
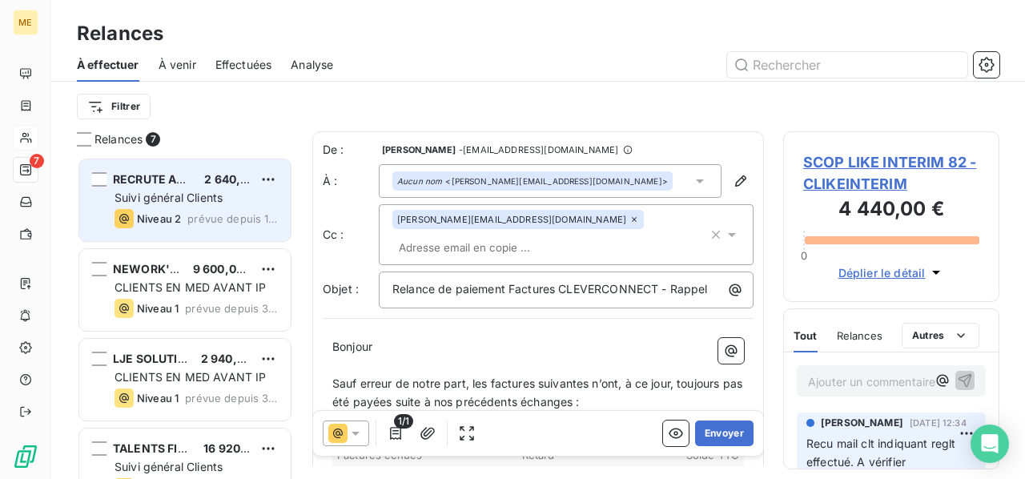
click at [207, 198] on span "Suivi général Clients" at bounding box center [169, 198] width 108 height 14
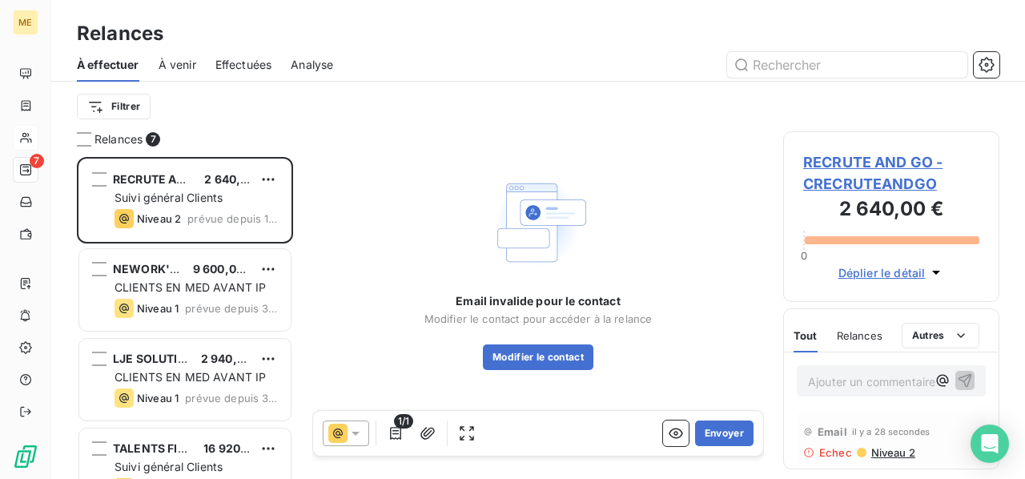
click at [880, 170] on span "RECRUTE AND GO - CRECRUTEANDGO" at bounding box center [891, 172] width 176 height 43
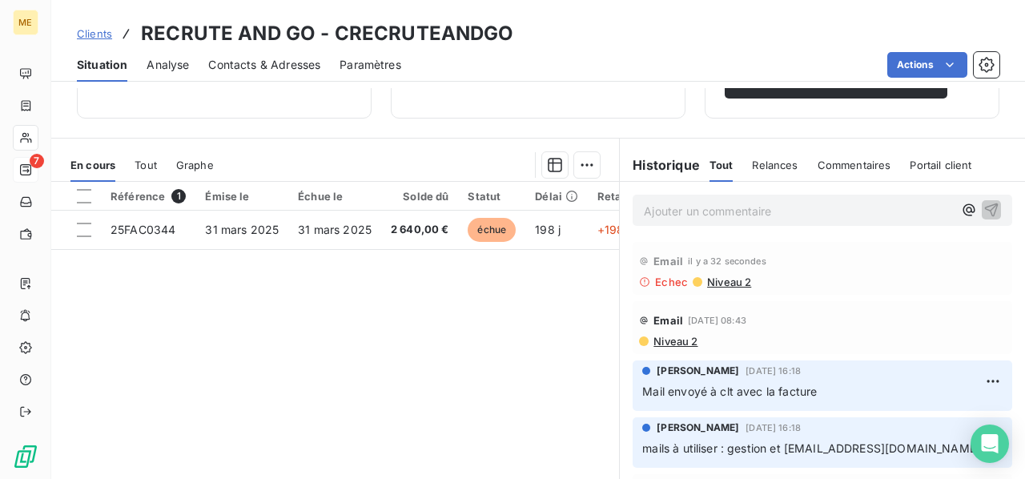
scroll to position [378, 0]
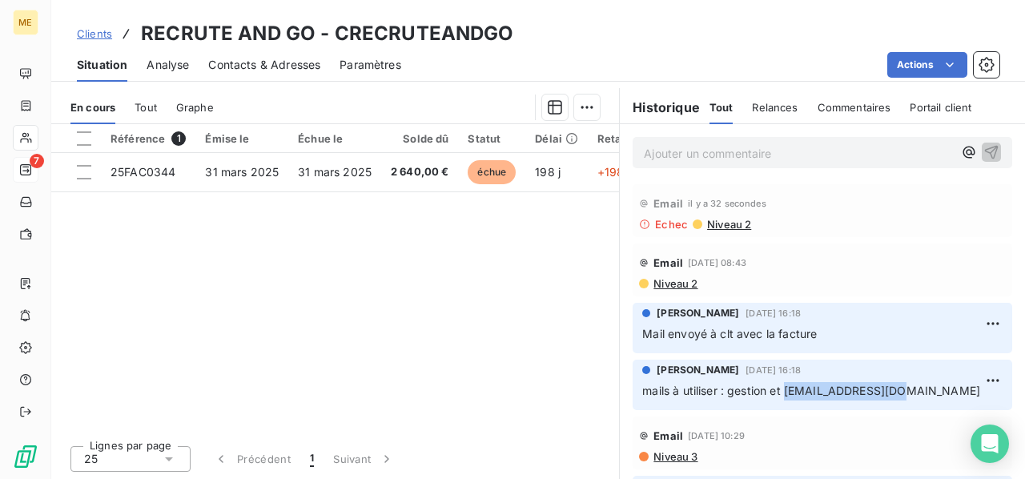
drag, startPoint x: 897, startPoint y: 388, endPoint x: 782, endPoint y: 400, distance: 116.0
click at [782, 400] on div "[PERSON_NAME] [DATE] 16:18 mails à utiliser : gestion et [EMAIL_ADDRESS][DOMAIN…" at bounding box center [823, 385] width 380 height 50
copy span "[EMAIL_ADDRESS][DOMAIN_NAME]"
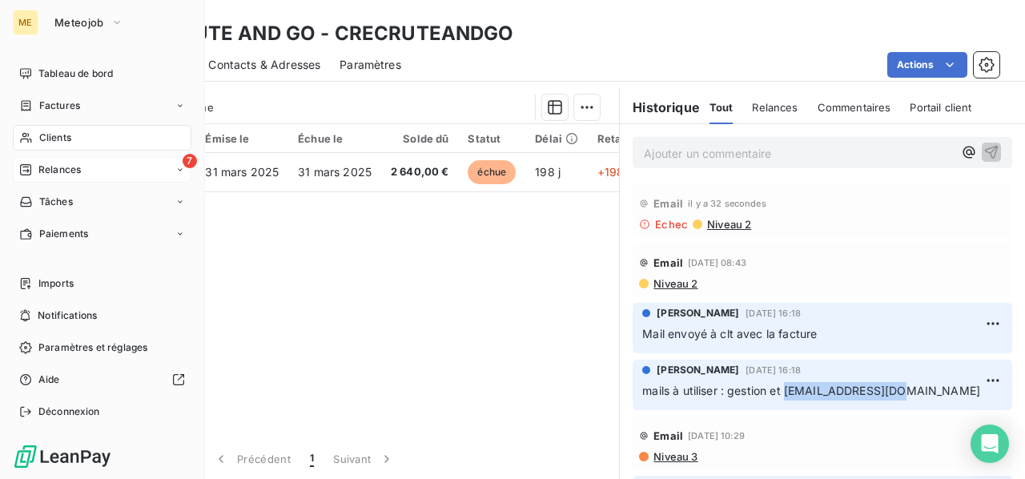
click at [86, 169] on div "7 Relances" at bounding box center [102, 170] width 179 height 26
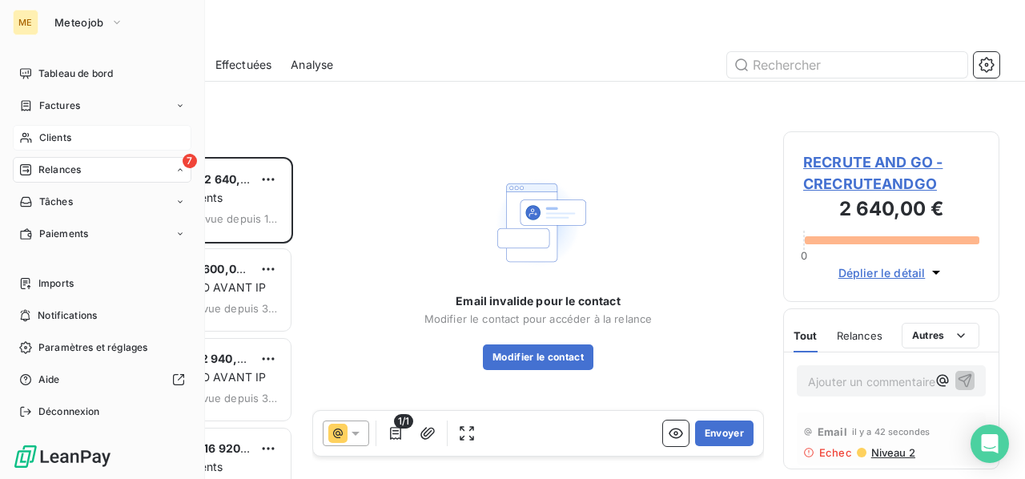
scroll to position [309, 203]
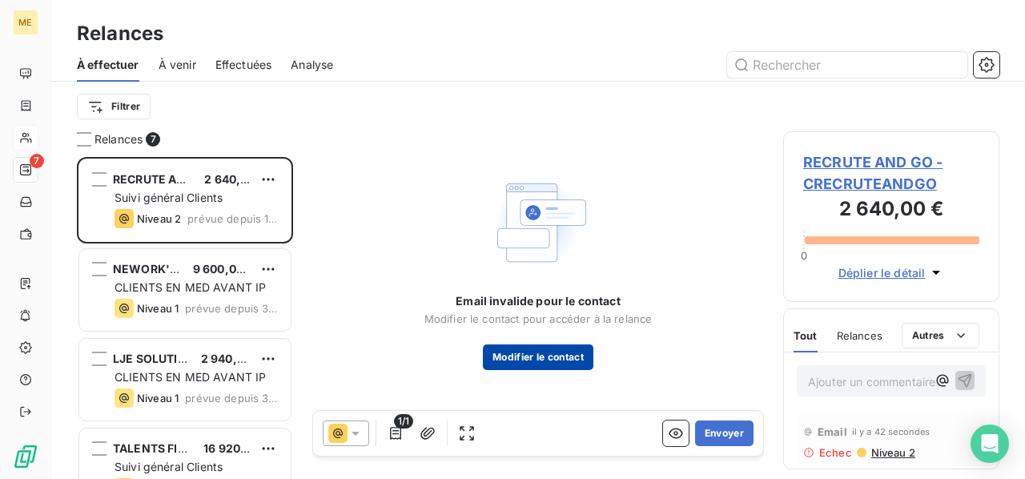
click at [542, 359] on button "Modifier le contact" at bounding box center [538, 357] width 111 height 26
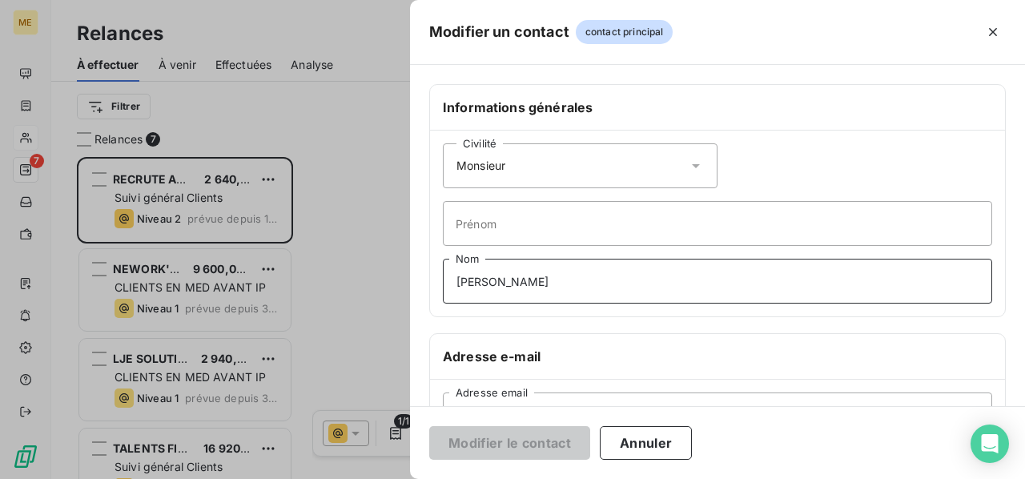
drag, startPoint x: 556, startPoint y: 284, endPoint x: 314, endPoint y: 275, distance: 242.1
click at [316, 478] on div "Modifier un contact contact principal Informations générales Civilité Monsieur …" at bounding box center [512, 479] width 1025 height 0
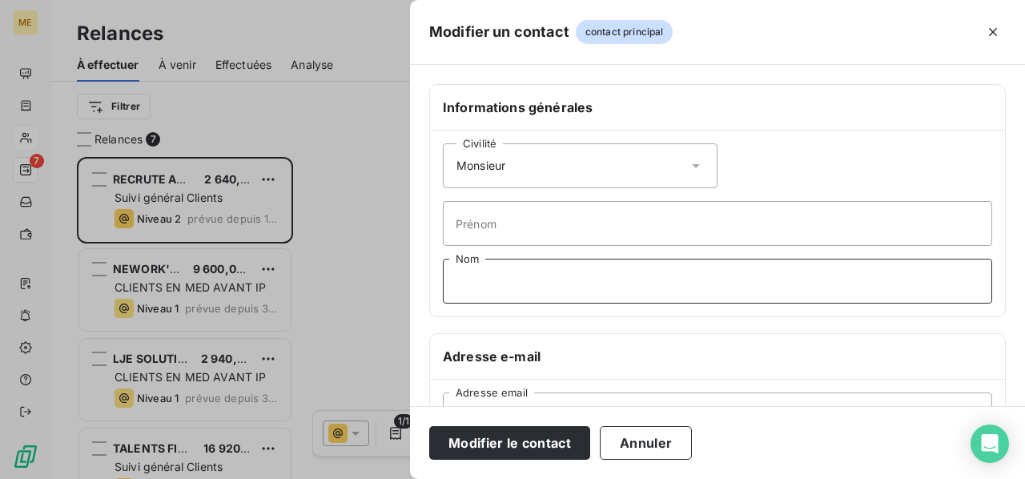
scroll to position [160, 0]
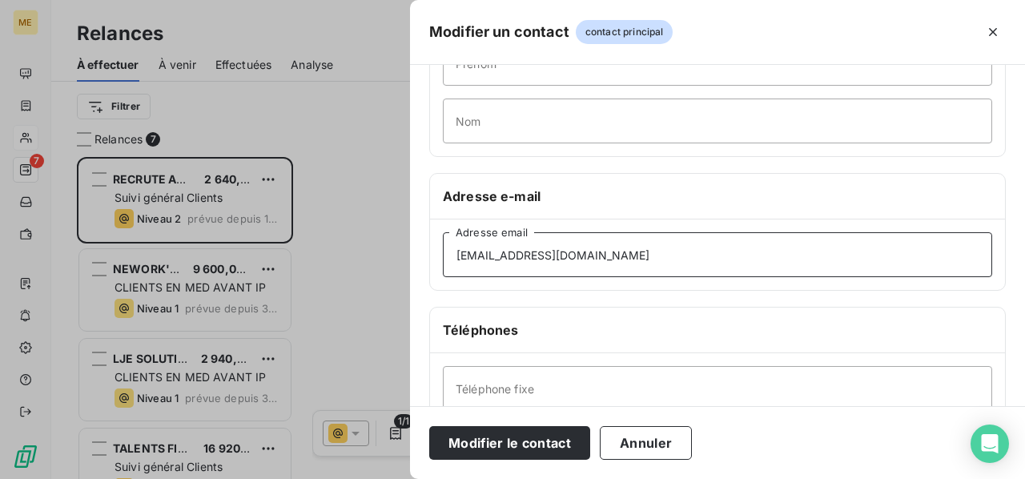
drag, startPoint x: 334, startPoint y: 255, endPoint x: 217, endPoint y: 255, distance: 116.9
click at [230, 478] on div "Modifier un contact contact principal Informations générales Civilité Monsieur …" at bounding box center [512, 479] width 1025 height 0
paste input "my"
type input "[EMAIL_ADDRESS][DOMAIN_NAME]"
click at [519, 439] on button "Modifier le contact" at bounding box center [509, 443] width 161 height 34
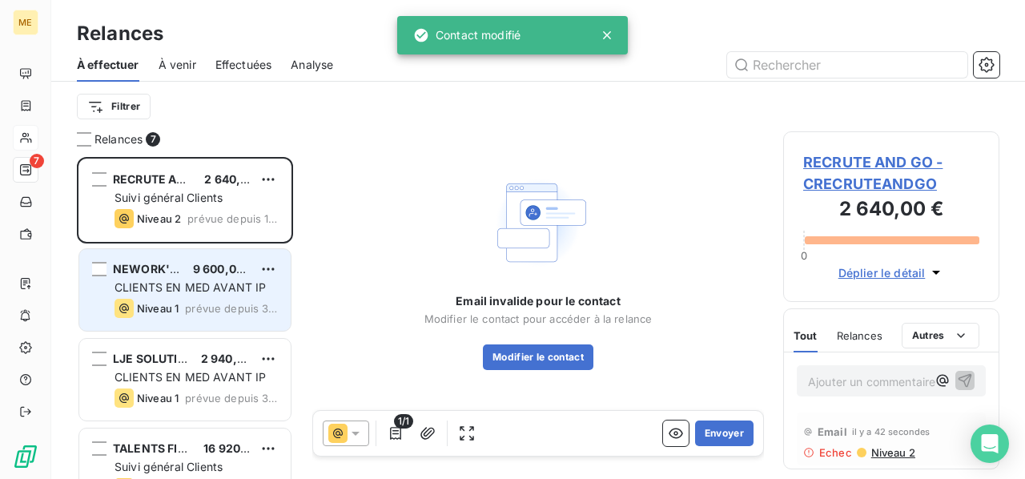
click at [215, 303] on span "prévue depuis 3 jours" at bounding box center [231, 308] width 93 height 13
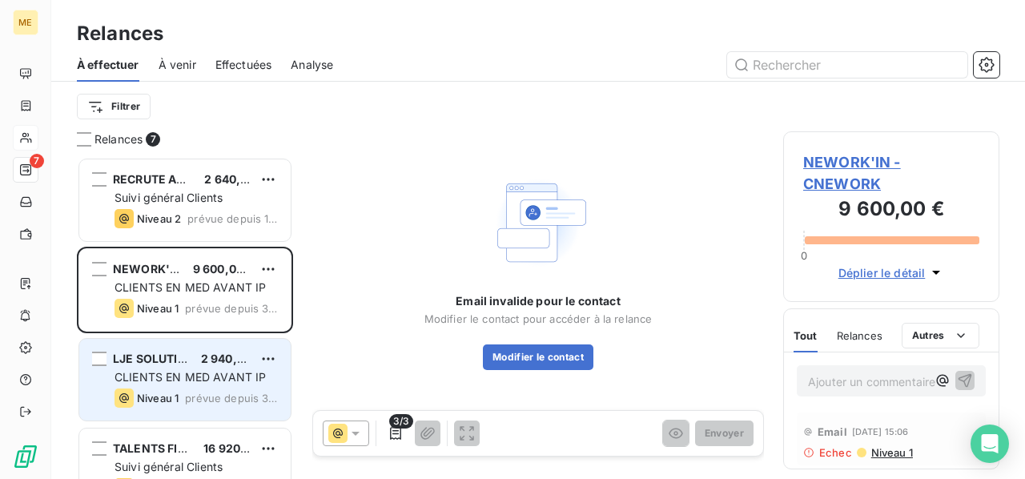
click at [194, 365] on div "LJE SOLUTIONS 2 940,00 €" at bounding box center [196, 359] width 163 height 14
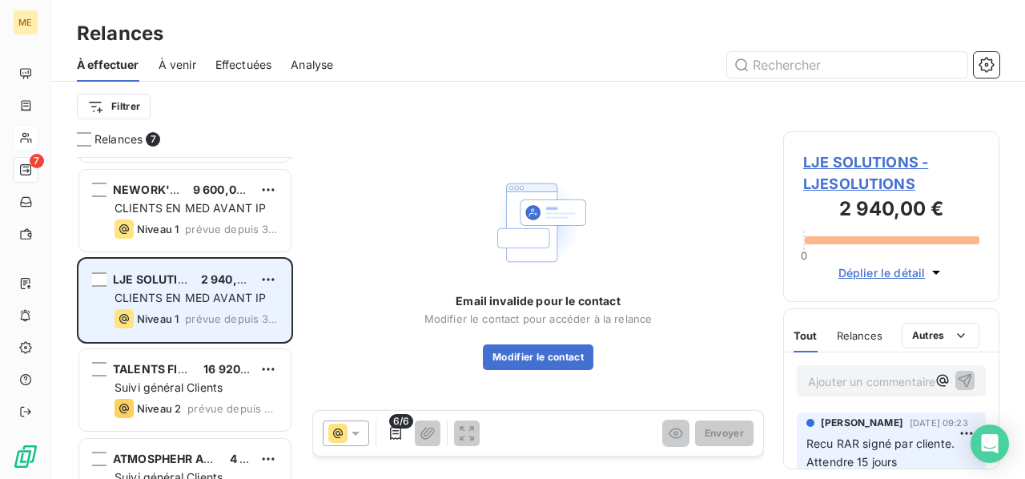
scroll to position [160, 0]
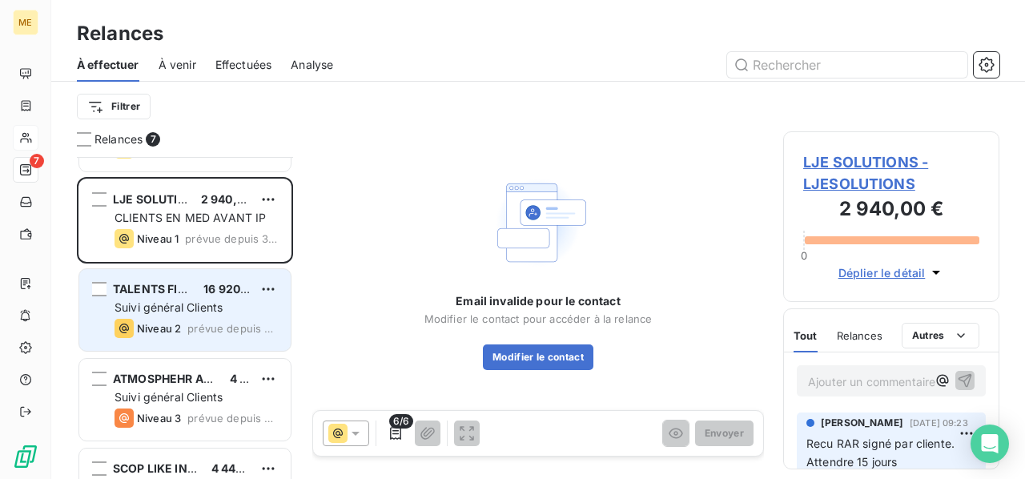
click at [204, 273] on div "TALENTS FINANCE 16 920,00 € Suivi général Clients Niveau 2 prévue depuis 2 jours" at bounding box center [184, 310] width 211 height 82
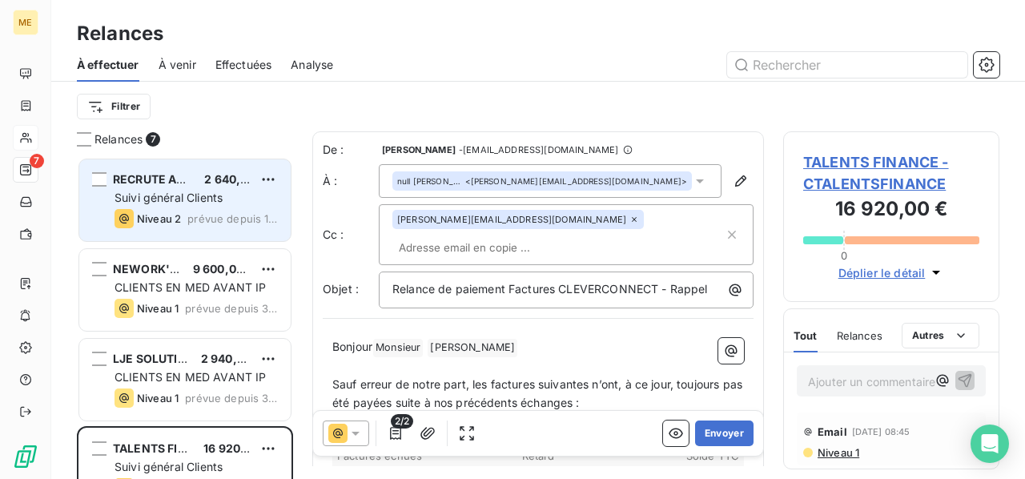
click at [189, 199] on span "Suivi général Clients" at bounding box center [169, 198] width 108 height 14
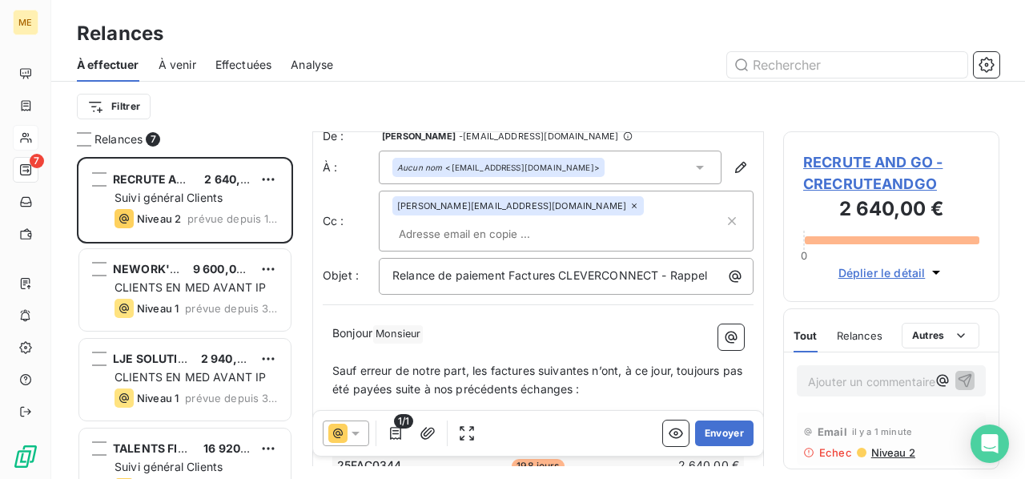
scroll to position [160, 0]
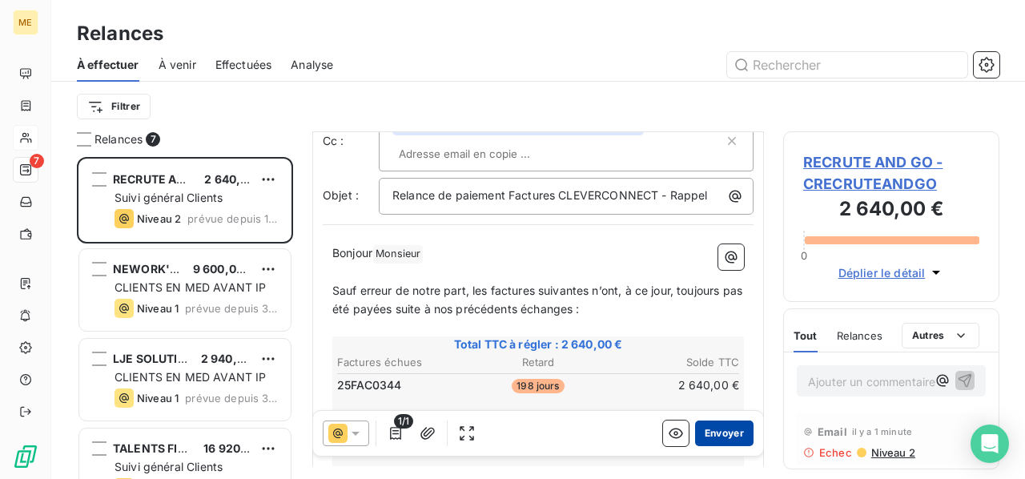
click at [709, 428] on button "Envoyer" at bounding box center [724, 433] width 58 height 26
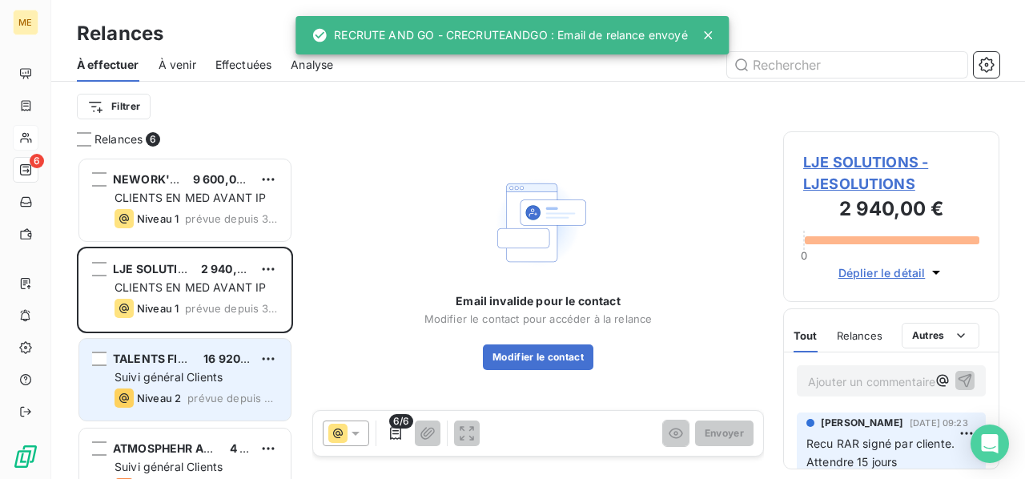
click at [170, 369] on div "Suivi général Clients" at bounding box center [196, 377] width 163 height 16
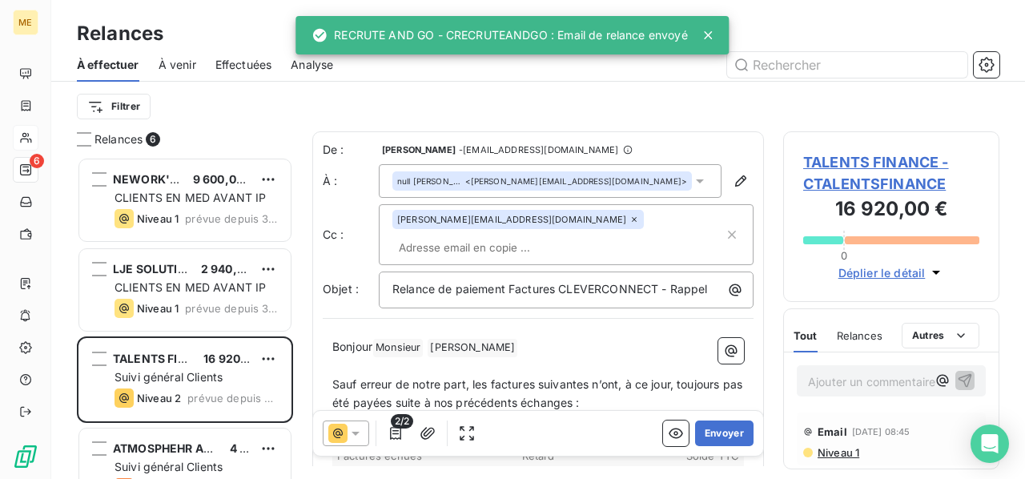
click at [870, 180] on span "TALENTS FINANCE - CTALENTSFINANCE" at bounding box center [891, 172] width 176 height 43
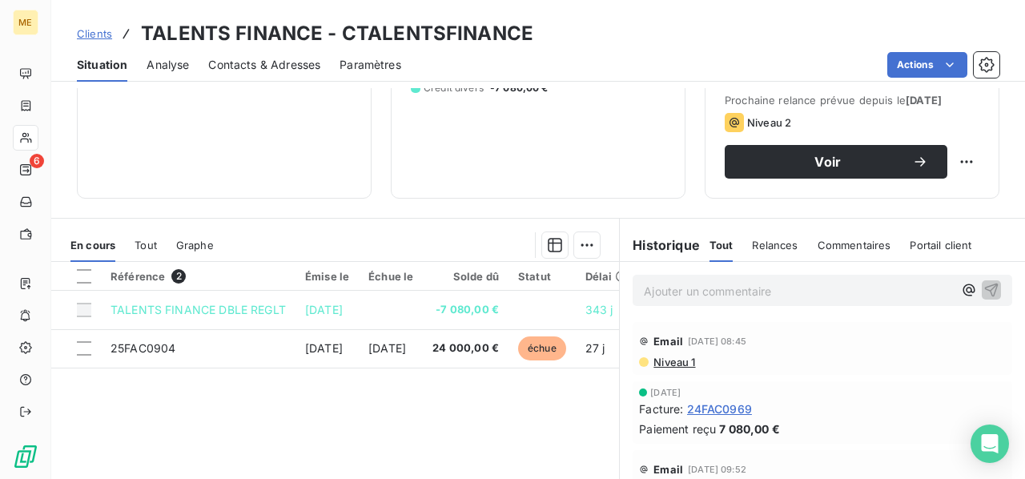
scroll to position [320, 0]
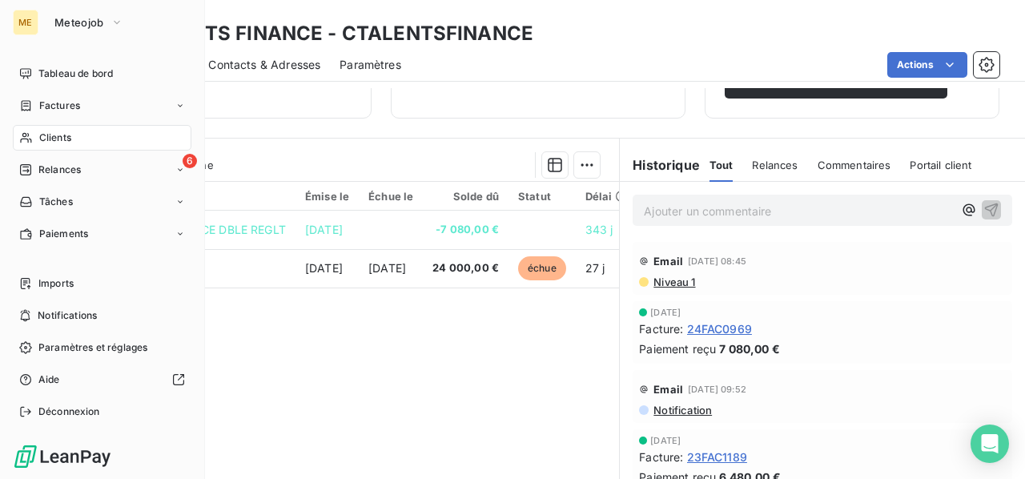
click at [66, 172] on span "Relances" at bounding box center [59, 170] width 42 height 14
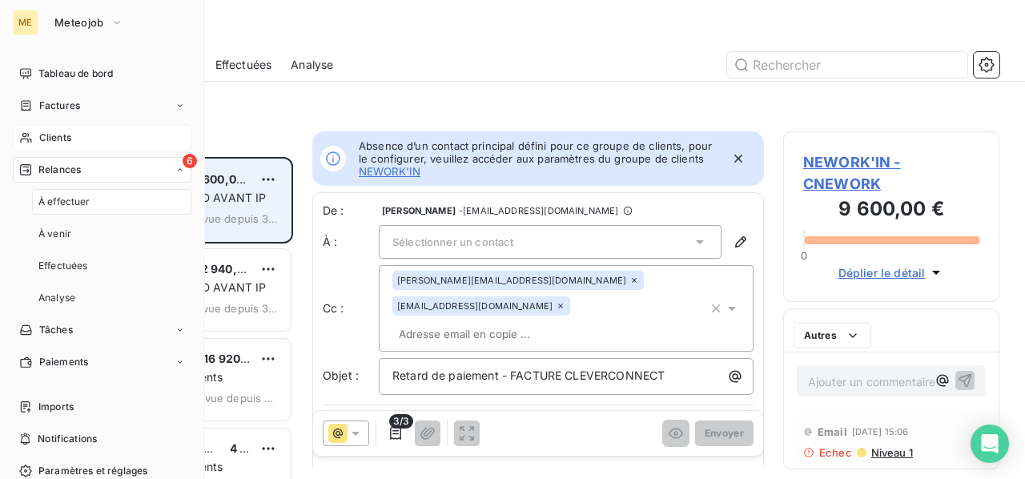
scroll to position [309, 203]
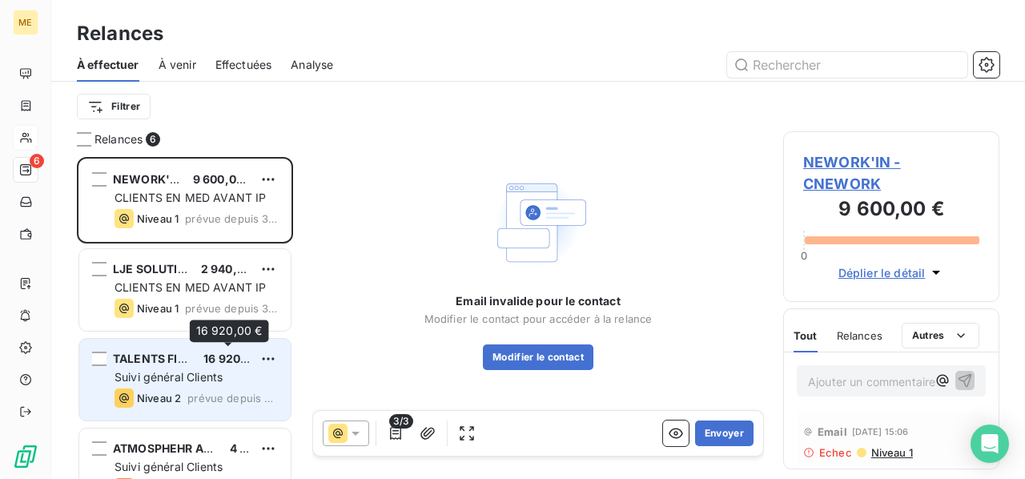
click at [216, 358] on span "16 920,00 €" at bounding box center [236, 359] width 66 height 14
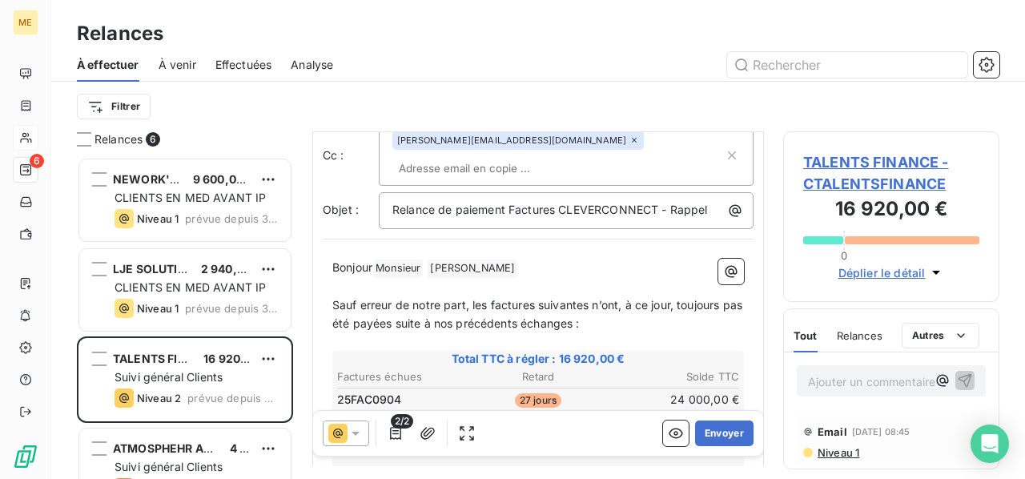
scroll to position [160, 0]
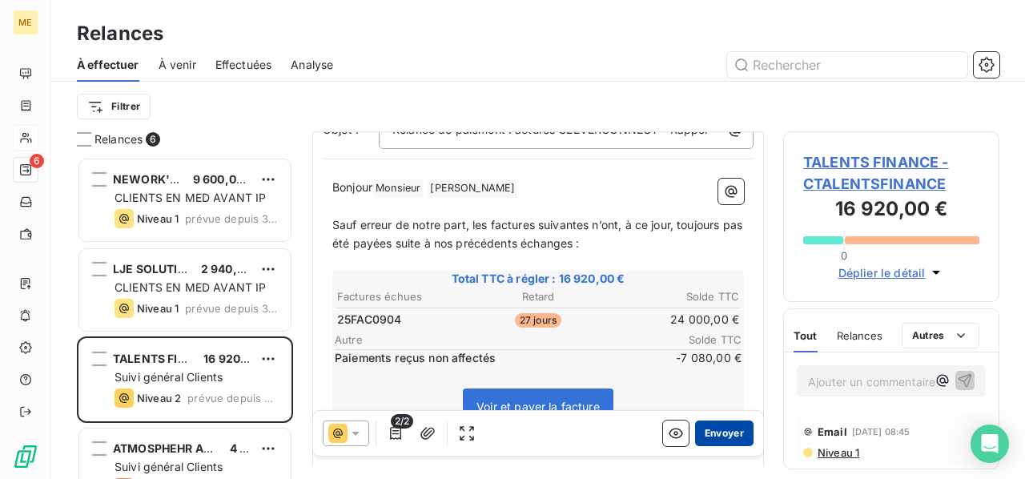
click at [713, 431] on button "Envoyer" at bounding box center [724, 433] width 58 height 26
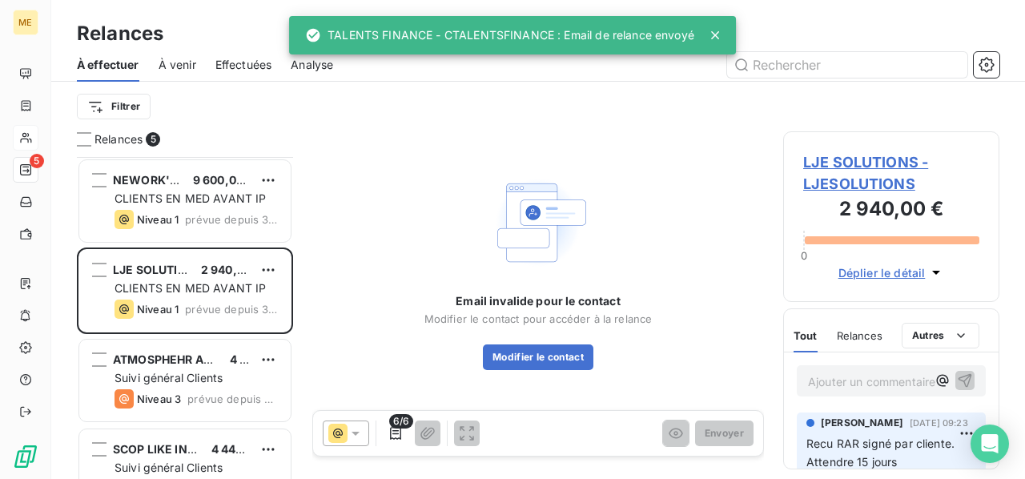
scroll to position [127, 0]
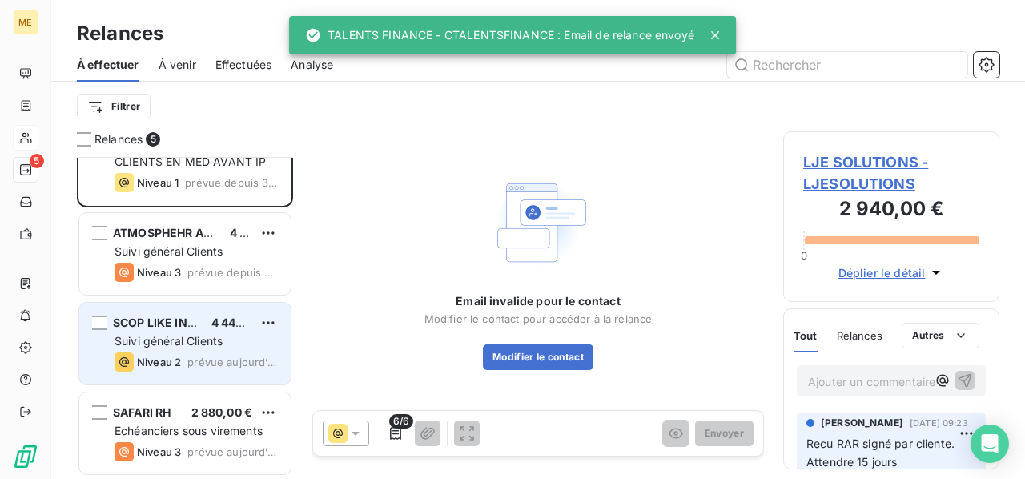
click at [203, 344] on span "Suivi général Clients" at bounding box center [169, 341] width 108 height 14
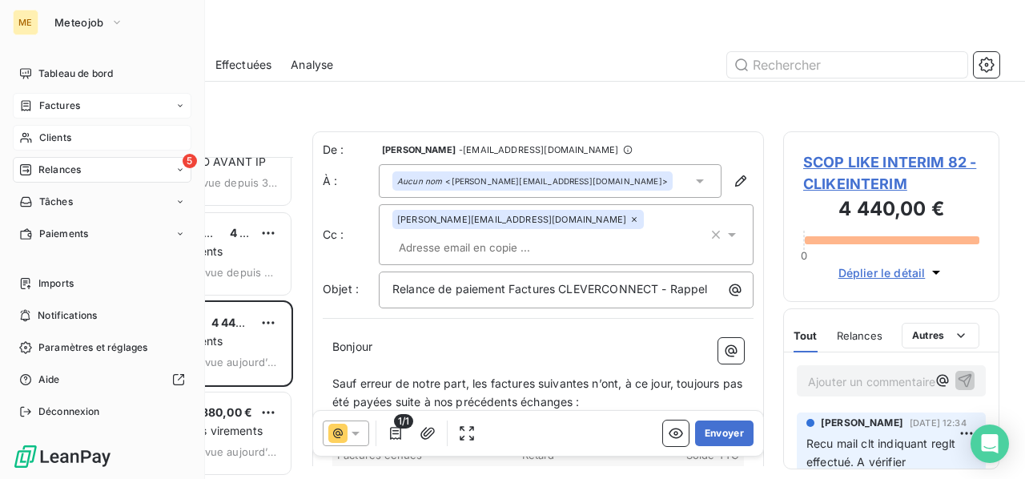
click at [58, 109] on span "Factures" at bounding box center [59, 106] width 41 height 14
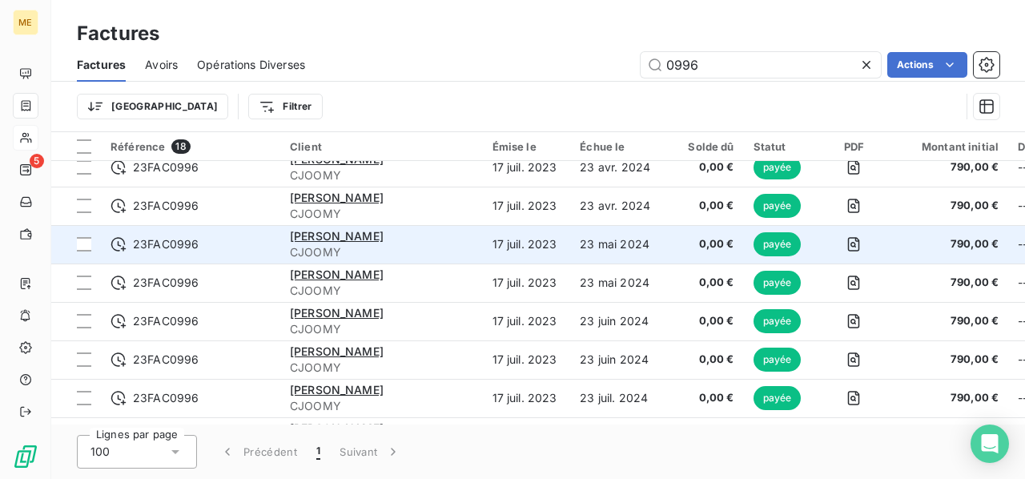
scroll to position [435, 0]
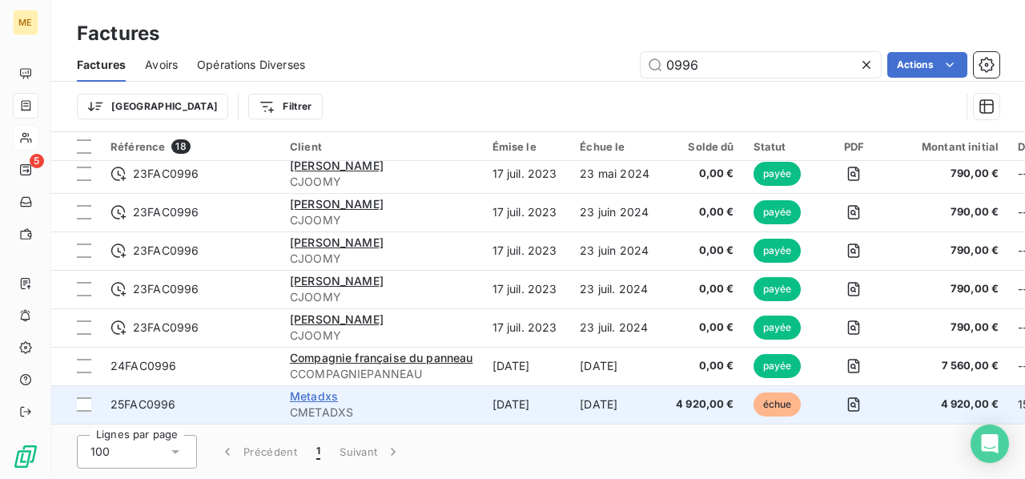
type input "0996"
click at [316, 390] on span "Metadxs" at bounding box center [314, 396] width 48 height 14
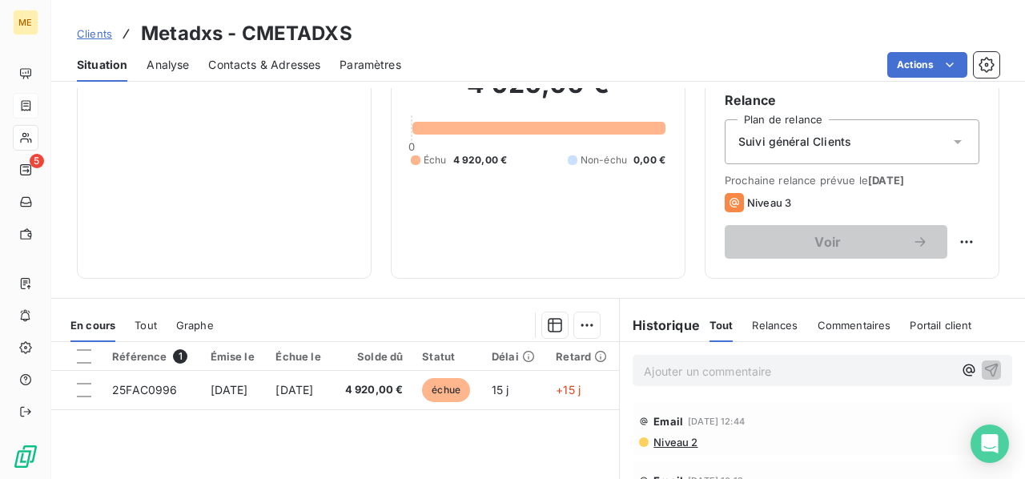
scroll to position [320, 0]
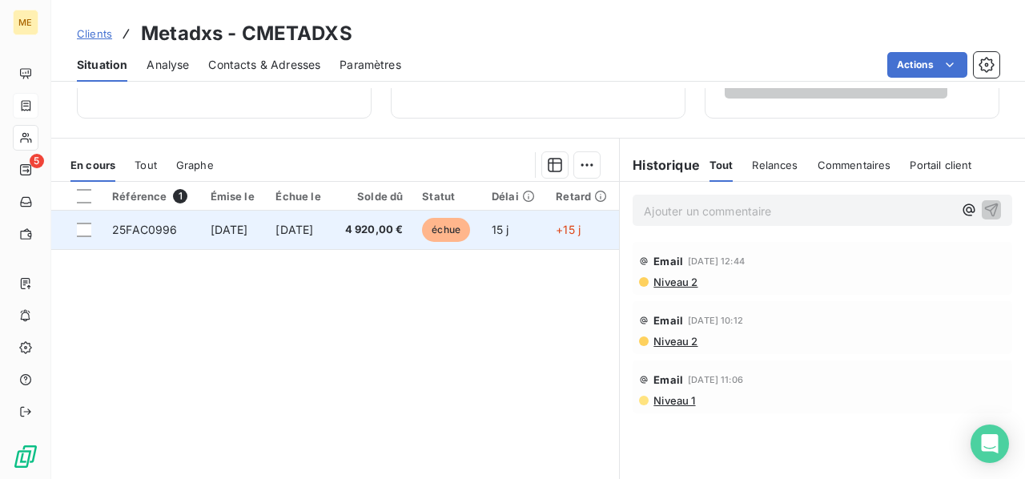
click at [313, 228] on span "[DATE]" at bounding box center [295, 230] width 38 height 14
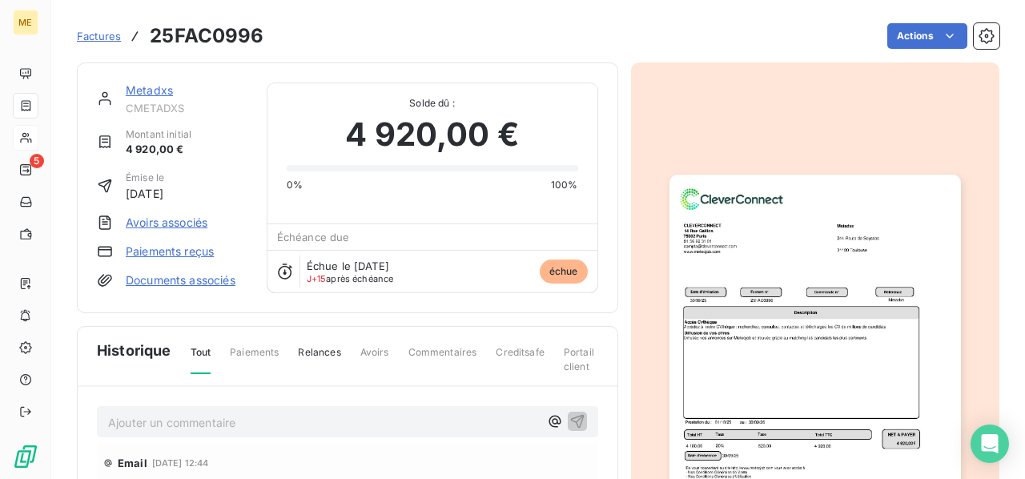
click at [762, 308] on img "button" at bounding box center [816, 381] width 292 height 412
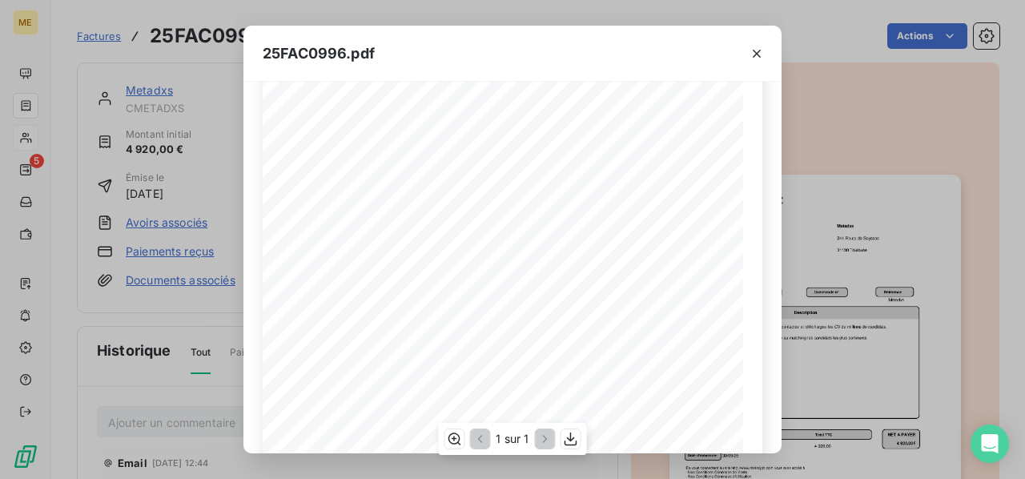
scroll to position [160, 0]
click at [761, 57] on icon "button" at bounding box center [757, 54] width 16 height 16
